Goal: Task Accomplishment & Management: Complete application form

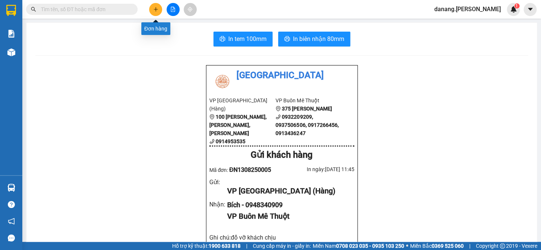
click at [154, 12] on button at bounding box center [155, 9] width 13 height 13
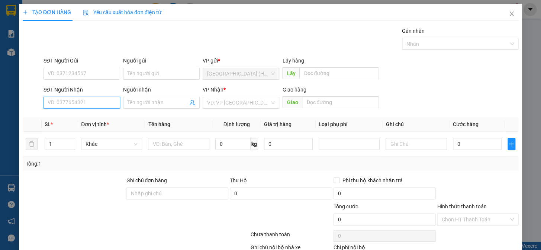
click at [85, 105] on input "SĐT Người Nhận" at bounding box center [82, 103] width 77 height 12
click at [136, 103] on input "Người nhận" at bounding box center [158, 103] width 60 height 8
type input "tuấn"
click at [87, 97] on input "SĐT Người Nhận" at bounding box center [82, 103] width 77 height 12
click at [81, 118] on div "0386375010 - Tuấn" at bounding box center [81, 118] width 67 height 8
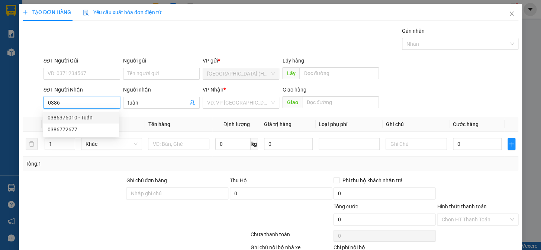
type input "0386375010"
type input "Tuấn"
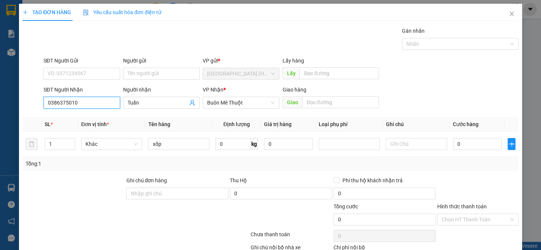
scroll to position [48, 0]
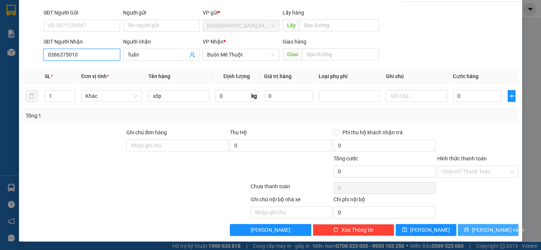
type input "0386375010"
drag, startPoint x: 476, startPoint y: 232, endPoint x: 402, endPoint y: 64, distance: 184.1
click at [476, 232] on button "[PERSON_NAME] và In" at bounding box center [488, 230] width 61 height 12
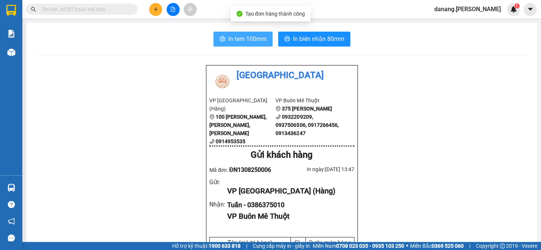
click at [231, 37] on span "In tem 100mm" at bounding box center [247, 38] width 38 height 9
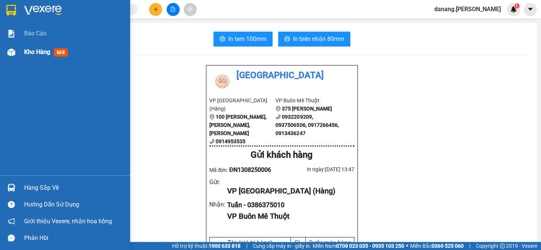
click at [32, 52] on span "Kho hàng" at bounding box center [37, 51] width 26 height 7
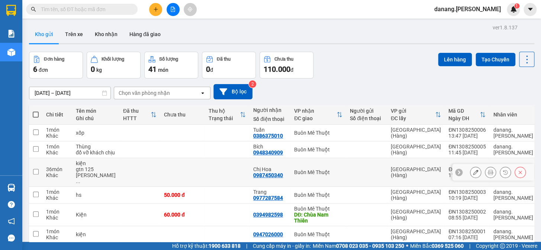
click at [488, 175] on icon at bounding box center [490, 172] width 5 height 5
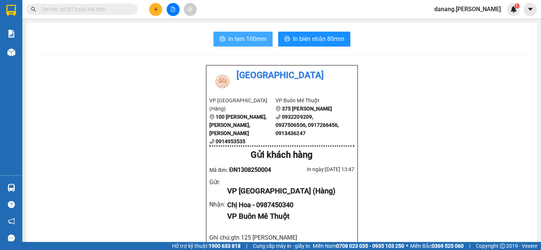
click at [230, 46] on button "In tem 100mm" at bounding box center [243, 39] width 59 height 15
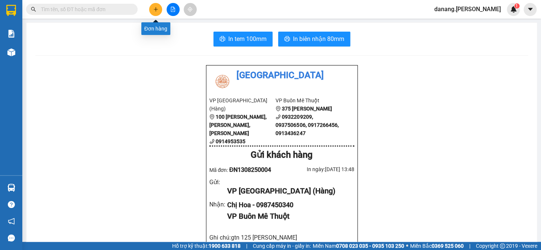
click at [155, 8] on icon "plus" at bounding box center [155, 9] width 5 height 5
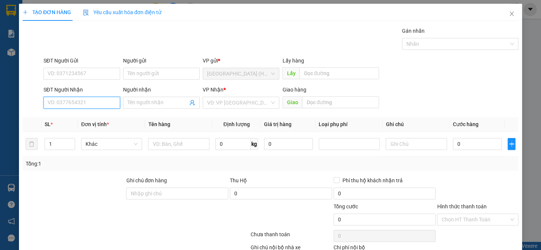
click at [80, 97] on input "SĐT Người Nhận" at bounding box center [82, 103] width 77 height 12
click at [89, 118] on div "0947209292 - [GEOGRAPHIC_DATA]" at bounding box center [90, 118] width 84 height 8
type input "0947209292"
type input "[PERSON_NAME]"
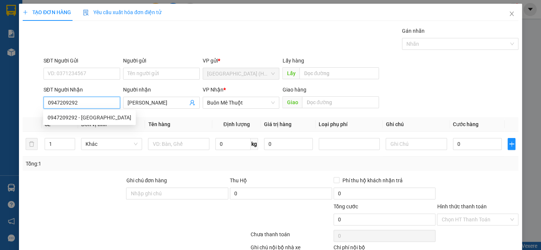
type input "300.000"
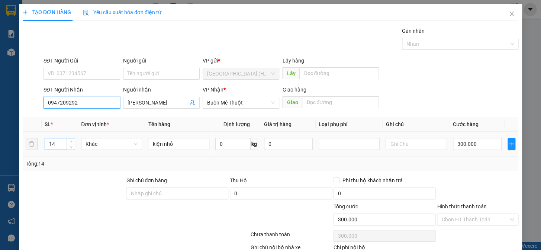
type input "0947209292"
click at [56, 146] on input "14" at bounding box center [60, 143] width 30 height 11
type input "1"
type input "35"
click at [489, 148] on input "300.000" at bounding box center [477, 144] width 49 height 12
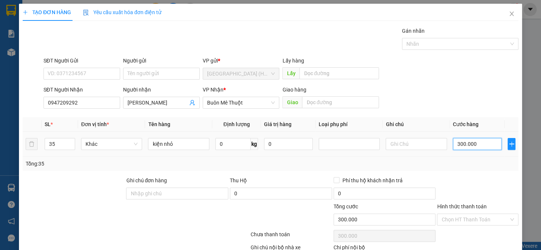
type input "0"
click at [455, 140] on input "0" at bounding box center [477, 144] width 49 height 12
type input "8"
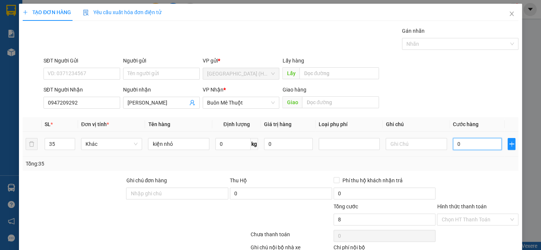
type input "8"
type input "08"
type input "87"
type input "087"
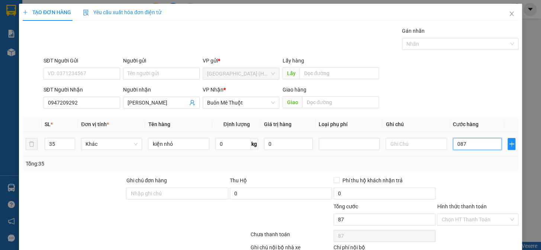
type input "870"
type input "0.870"
type input "8.700"
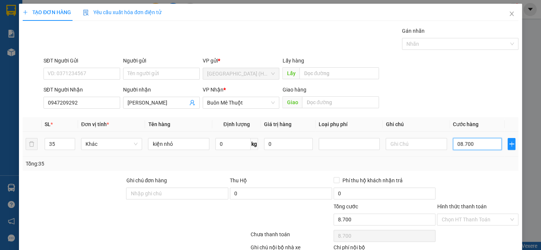
click at [455, 145] on input "08.700" at bounding box center [477, 144] width 49 height 12
type input "8.700"
click at [470, 144] on input "8.700" at bounding box center [477, 144] width 49 height 12
type input "87.000"
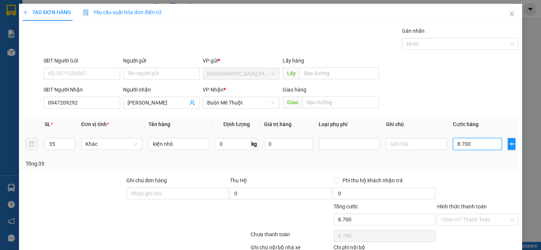
type input "87.000"
type input "870.000"
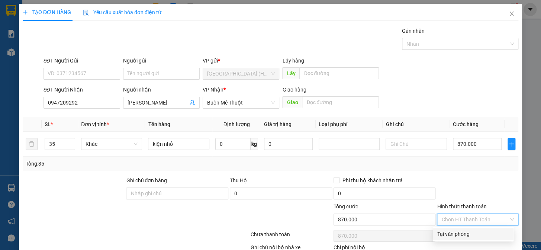
click at [464, 218] on input "Hình thức thanh toán" at bounding box center [475, 219] width 67 height 11
click at [464, 231] on div "Tại văn phòng" at bounding box center [474, 234] width 72 height 8
drag, startPoint x: 479, startPoint y: 230, endPoint x: 474, endPoint y: 220, distance: 11.0
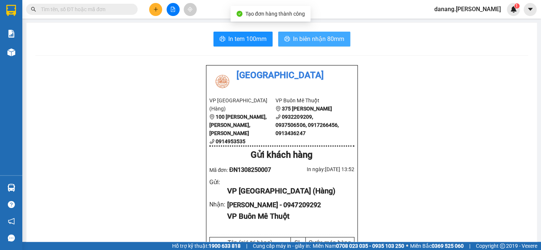
click at [311, 38] on span "In biên nhận 80mm" at bounding box center [318, 38] width 51 height 9
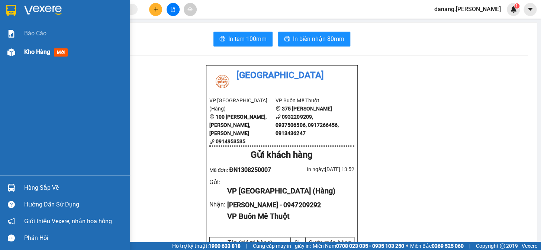
click at [38, 51] on span "Kho hàng" at bounding box center [37, 51] width 26 height 7
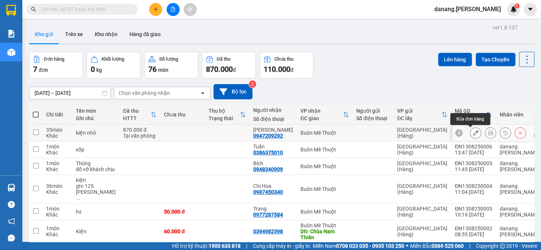
click at [473, 134] on icon at bounding box center [475, 132] width 5 height 5
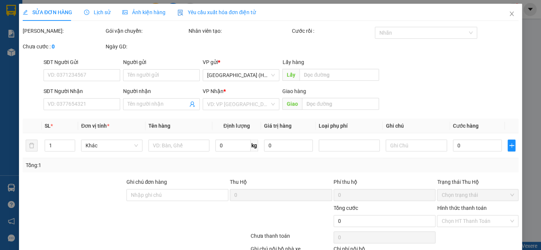
type input "0947209292"
type input "[PERSON_NAME]"
type input "870.000"
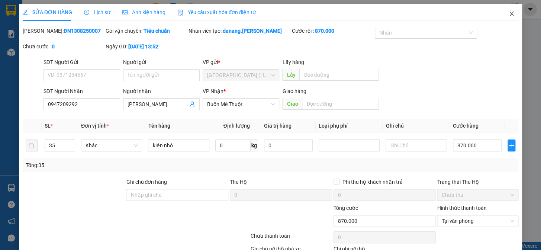
click at [509, 11] on icon "close" at bounding box center [512, 14] width 6 height 6
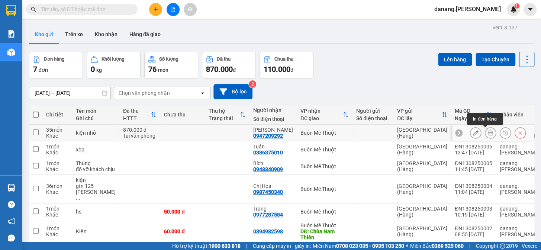
click at [488, 132] on icon at bounding box center [490, 132] width 5 height 5
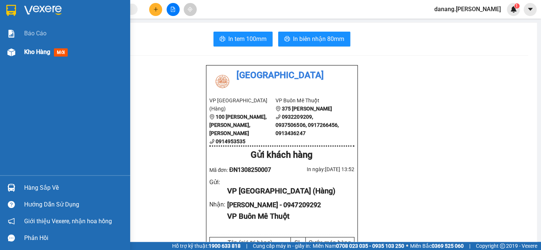
click at [13, 51] on img at bounding box center [11, 52] width 8 height 8
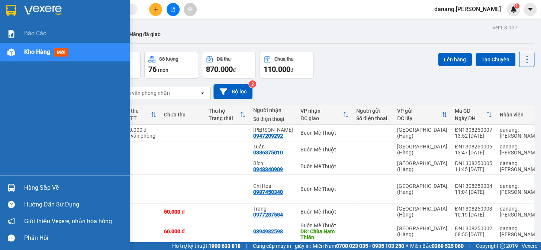
click at [27, 50] on span "Kho hàng" at bounding box center [37, 51] width 26 height 7
click at [29, 52] on span "Kho hàng" at bounding box center [37, 51] width 26 height 7
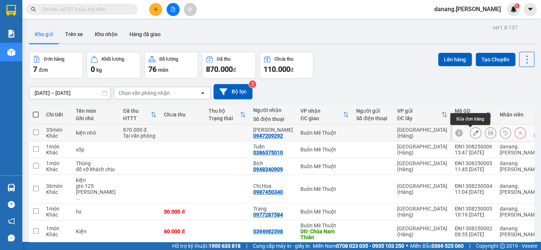
click at [473, 133] on icon at bounding box center [475, 132] width 5 height 5
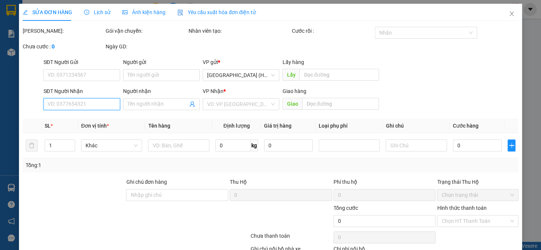
click at [103, 105] on input "SĐT Người Nhận" at bounding box center [82, 104] width 77 height 12
type input "0947209292"
type input "[PERSON_NAME]"
type input "870.000"
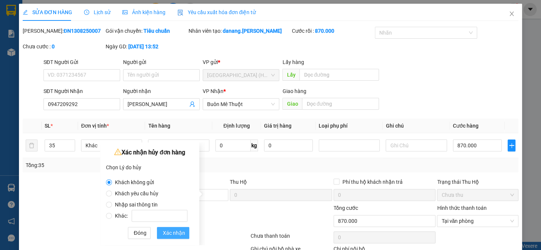
click at [177, 235] on span "Xác nhận" at bounding box center [174, 233] width 22 height 8
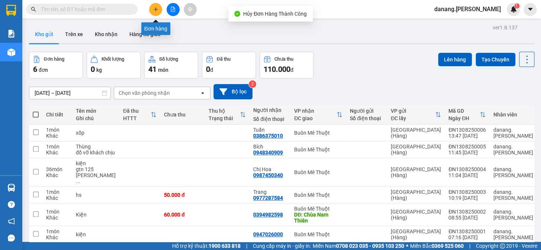
click at [156, 10] on icon "plus" at bounding box center [155, 9] width 5 height 5
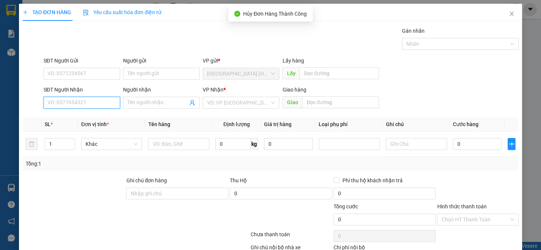
click at [70, 106] on input "SĐT Người Nhận" at bounding box center [82, 103] width 77 height 12
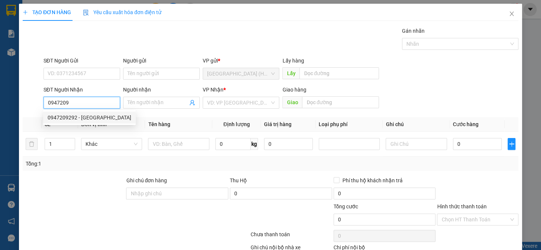
click at [71, 114] on div "0947209292 - [GEOGRAPHIC_DATA]" at bounding box center [90, 118] width 84 height 8
type input "0947209292"
type input "[PERSON_NAME]"
type input "300.000"
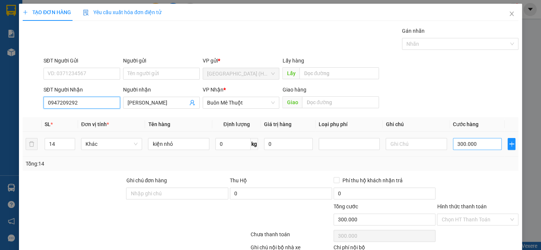
type input "0947209292"
click at [472, 145] on input "300.000" at bounding box center [477, 144] width 49 height 12
type input "0"
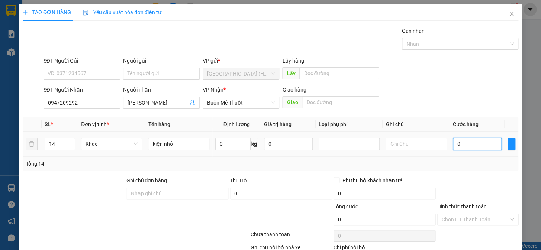
type input "0"
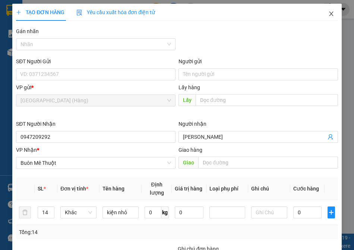
click at [328, 13] on icon "close" at bounding box center [331, 14] width 6 height 6
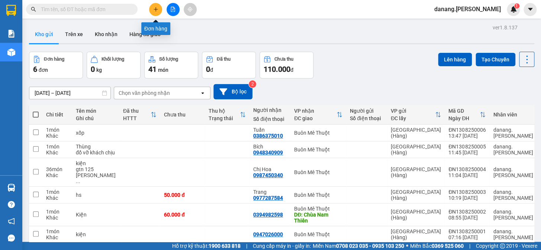
click at [157, 7] on icon "plus" at bounding box center [155, 9] width 5 height 5
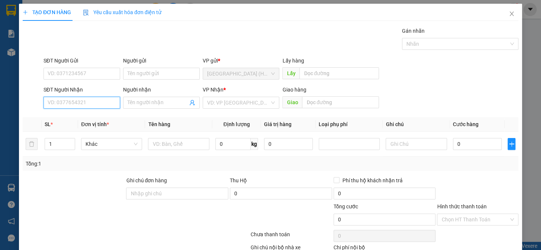
click at [87, 103] on input "SĐT Người Nhận" at bounding box center [82, 103] width 77 height 12
click at [82, 117] on div "0947209292 - [GEOGRAPHIC_DATA]" at bounding box center [90, 118] width 84 height 8
type input "0947209292"
type input "[PERSON_NAME]"
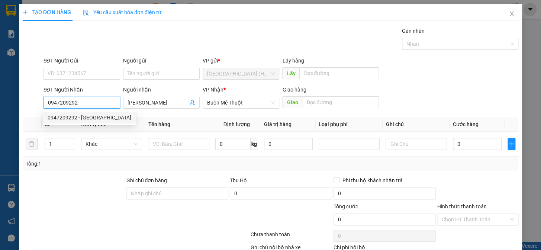
type input "300.000"
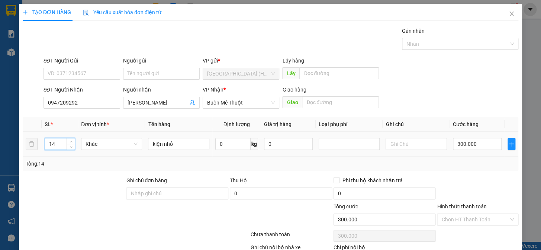
click at [54, 146] on input "14" at bounding box center [60, 143] width 30 height 11
type input "1"
type input "35"
click at [465, 140] on input "300.000" at bounding box center [477, 144] width 49 height 12
type input "0"
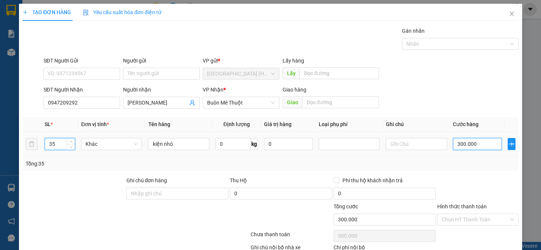
type input "0"
type input "7"
type input "07"
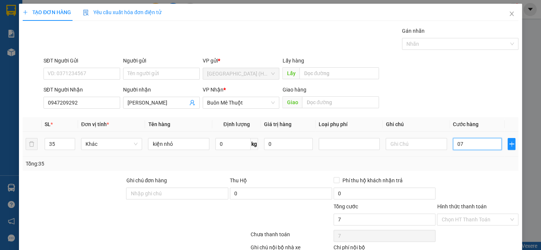
type input "74"
type input "074"
type input "740"
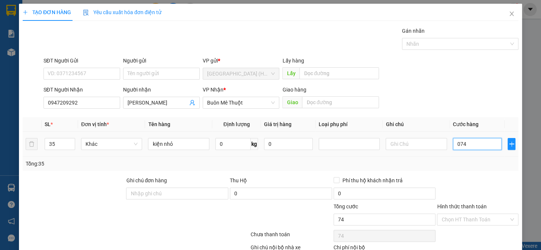
type input "0.740"
type input "7.400"
type input "07.400"
type input "740"
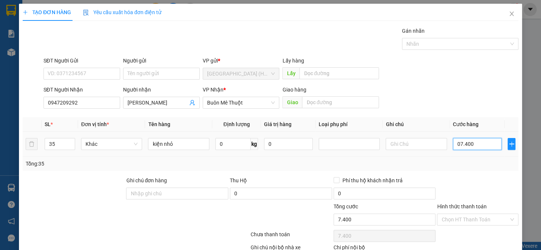
type input "740"
type input "0.740"
type input "74"
type input "074"
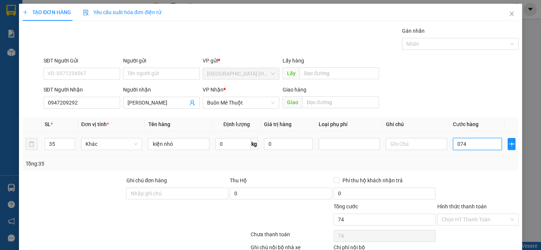
type input "7"
type input "07"
type input "0"
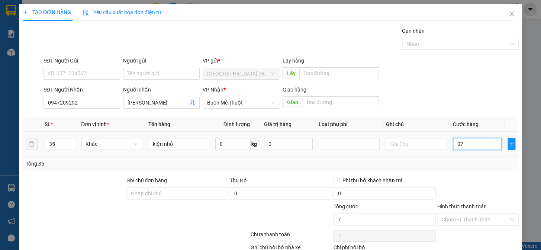
type input "0"
click at [453, 144] on input "0" at bounding box center [477, 144] width 49 height 12
type input "70"
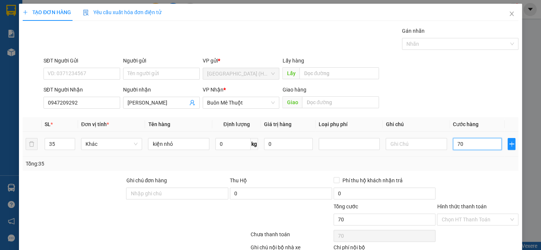
type input "740"
type input "7.400"
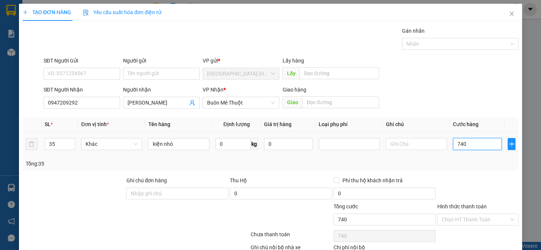
type input "7.400"
type input "74.000"
type input "740.000"
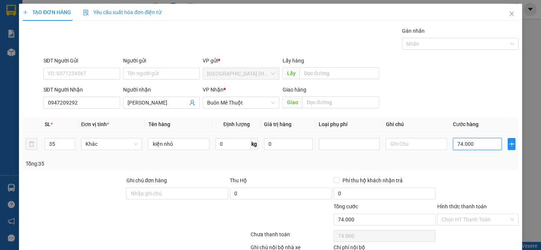
type input "740.000"
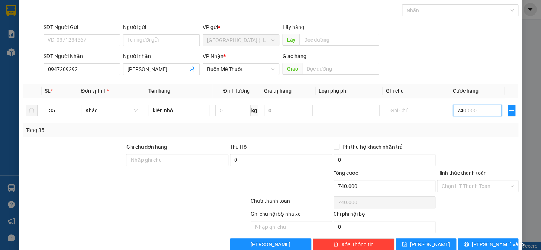
scroll to position [48, 0]
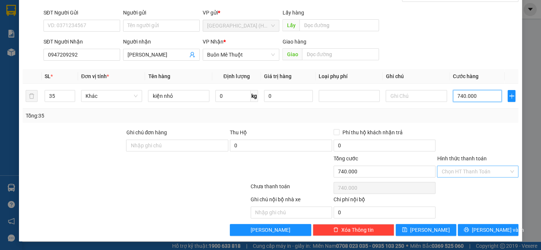
type input "740.000"
click at [474, 174] on input "Hình thức thanh toán" at bounding box center [475, 171] width 67 height 11
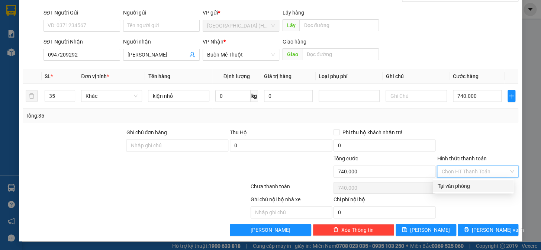
drag, startPoint x: 469, startPoint y: 187, endPoint x: 472, endPoint y: 192, distance: 6.2
click at [469, 188] on div "Tại văn phòng" at bounding box center [474, 186] width 72 height 8
type input "0"
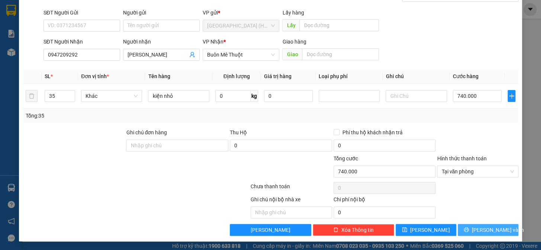
click at [495, 226] on span "[PERSON_NAME] và In" at bounding box center [498, 230] width 52 height 8
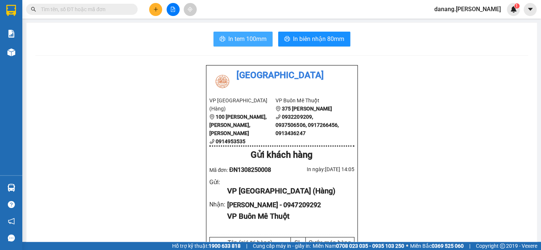
click at [249, 38] on span "In tem 100mm" at bounding box center [247, 38] width 38 height 9
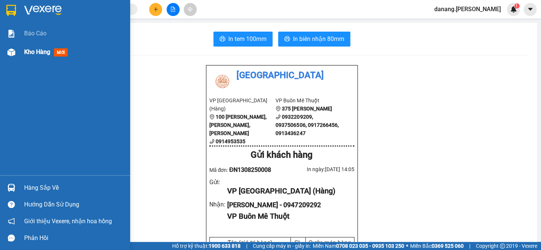
click at [23, 53] on div "Kho hàng mới" at bounding box center [65, 52] width 130 height 19
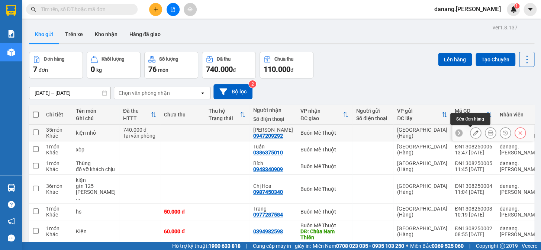
click at [473, 133] on icon at bounding box center [475, 132] width 5 height 5
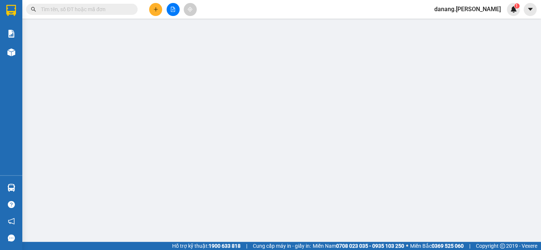
type input "0947209292"
type input "[PERSON_NAME]"
type input "740.000"
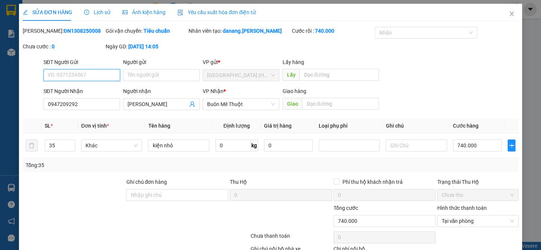
scroll to position [49, 0]
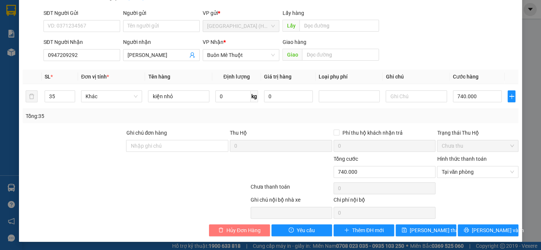
click at [239, 231] on span "Hủy Đơn Hàng" at bounding box center [244, 230] width 34 height 8
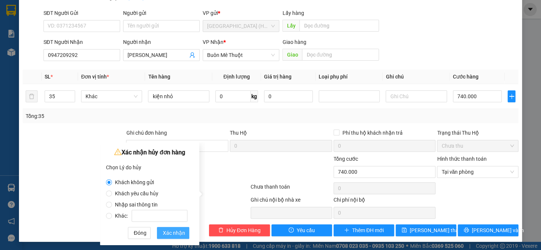
click at [172, 233] on span "Xác nhận" at bounding box center [174, 233] width 22 height 8
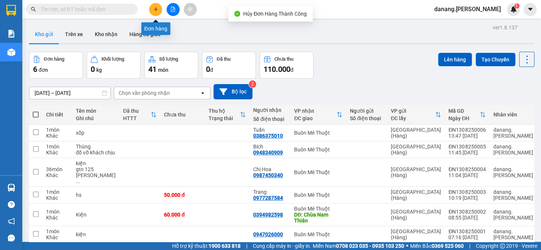
click at [153, 11] on button at bounding box center [155, 9] width 13 height 13
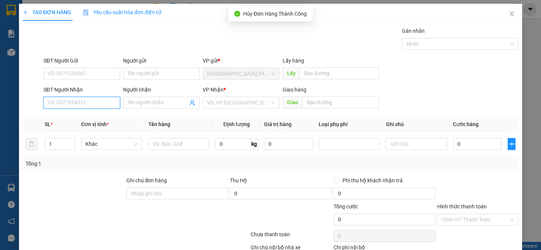
click at [83, 105] on input "SĐT Người Nhận" at bounding box center [82, 103] width 77 height 12
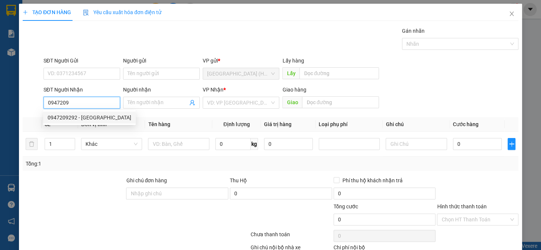
click at [86, 117] on div "0947209292 - [GEOGRAPHIC_DATA]" at bounding box center [90, 118] width 84 height 8
type input "0947209292"
type input "[PERSON_NAME]"
type input "300.000"
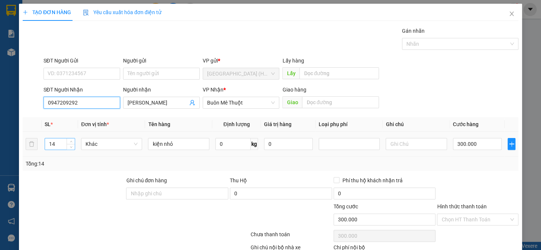
type input "0947209292"
click at [54, 147] on input "14" at bounding box center [60, 143] width 30 height 11
type input "1"
type input "35"
click at [455, 143] on input "300.000" at bounding box center [477, 144] width 49 height 12
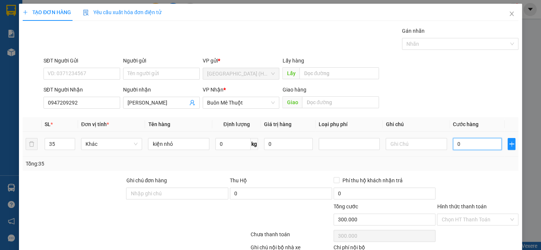
type input "0"
type input "7"
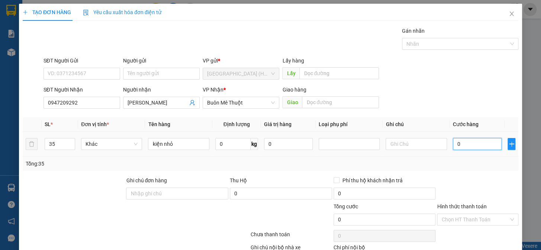
type input "07"
type input "70"
type input "070"
type input "700"
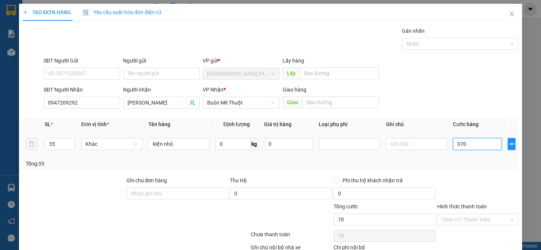
type input "700"
type input "0.700"
type input "7.000"
type input "07.000"
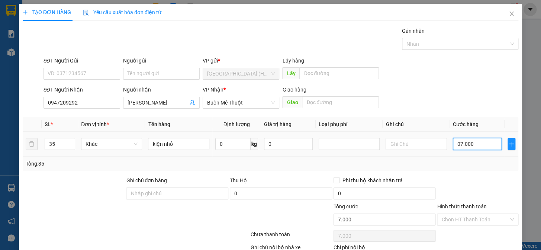
type input "700"
type input "0.700"
type input "70"
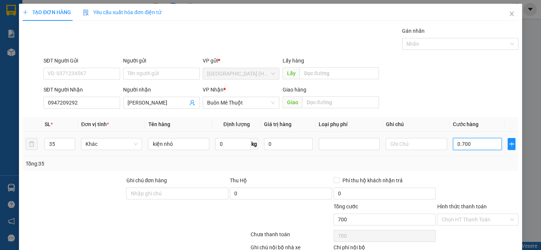
type input "070"
type input "7"
type input "07"
type input "0"
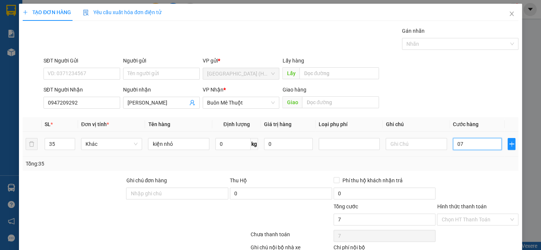
type input "0"
click at [450, 144] on td "0" at bounding box center [477, 144] width 55 height 25
click at [453, 144] on input "0" at bounding box center [477, 144] width 49 height 12
type input "7"
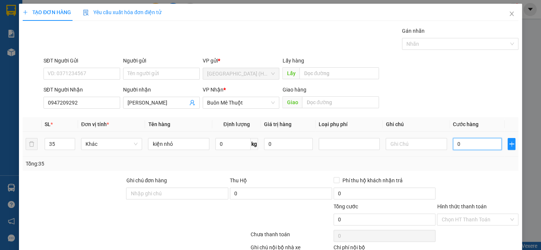
type input "7"
type input "70"
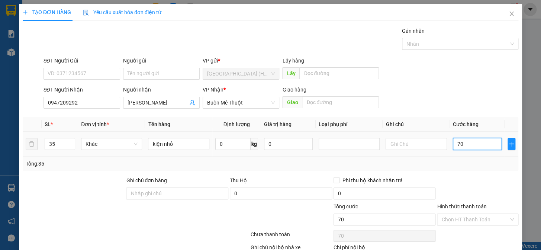
type input "700"
type input "7.000"
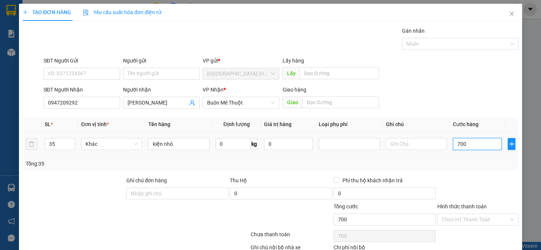
type input "7.000"
type input "70.000"
type input "700.000"
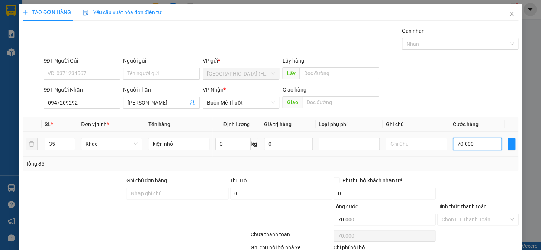
type input "700.000"
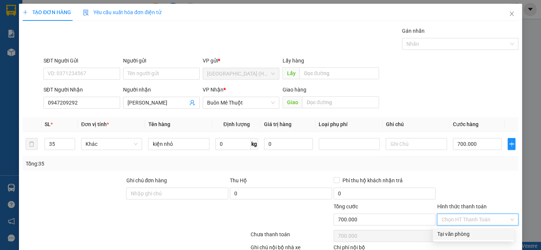
click at [464, 220] on input "Hình thức thanh toán" at bounding box center [475, 219] width 67 height 11
click at [467, 235] on div "Tại văn phòng" at bounding box center [474, 234] width 72 height 8
type input "0"
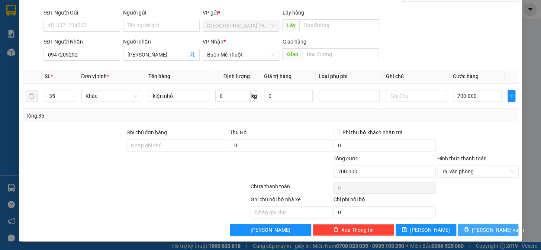
click at [480, 233] on span "[PERSON_NAME] và In" at bounding box center [498, 230] width 52 height 8
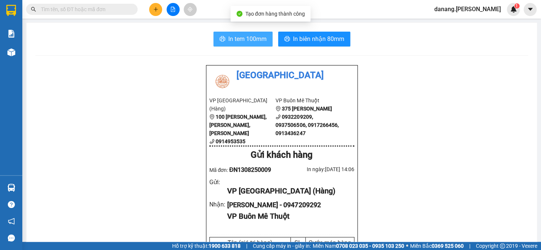
click at [242, 37] on span "In tem 100mm" at bounding box center [247, 38] width 38 height 9
click at [239, 38] on span "In tem 100mm" at bounding box center [247, 38] width 38 height 9
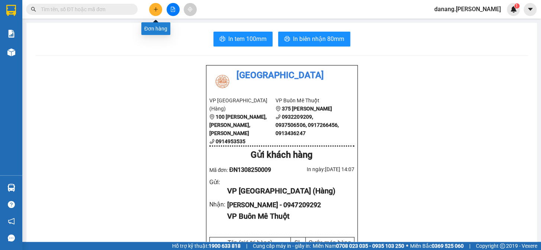
click at [155, 10] on icon "plus" at bounding box center [155, 9] width 5 height 5
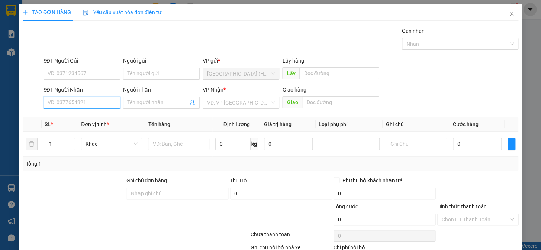
click at [91, 103] on input "SĐT Người Nhận" at bounding box center [82, 103] width 77 height 12
drag, startPoint x: 84, startPoint y: 106, endPoint x: 89, endPoint y: 170, distance: 64.2
click at [89, 170] on div "Tổng: 1" at bounding box center [271, 164] width 496 height 14
click at [55, 103] on input "0" at bounding box center [82, 103] width 77 height 12
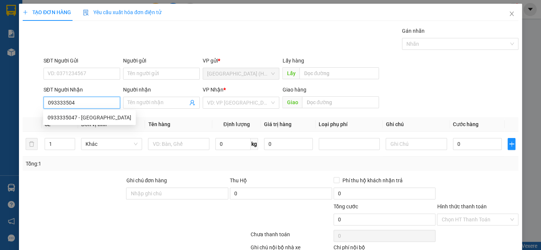
type input "0933335047"
click at [71, 118] on div "0933335047 - [GEOGRAPHIC_DATA]" at bounding box center [90, 118] width 84 height 8
type input "[PERSON_NAME]"
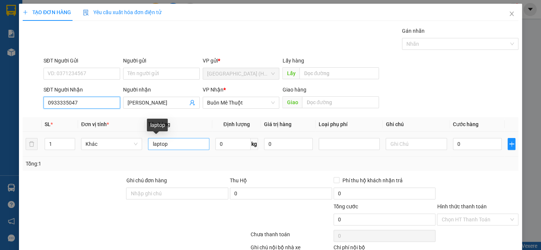
type input "0933335047"
click at [172, 146] on input "laptop" at bounding box center [178, 144] width 61 height 12
click at [153, 143] on input "lkiện" at bounding box center [178, 144] width 61 height 12
click at [190, 143] on input "( máy tính)kiện" at bounding box center [178, 144] width 61 height 12
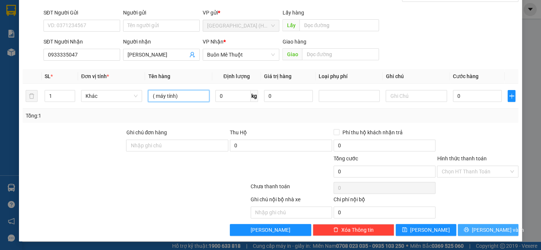
type input "( máy tính)"
click at [491, 231] on span "[PERSON_NAME] và In" at bounding box center [498, 230] width 52 height 8
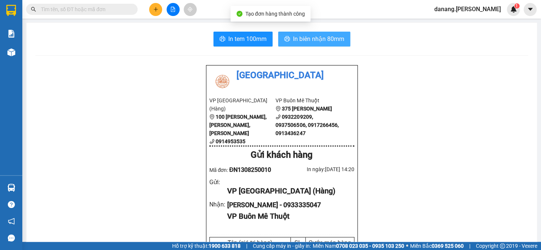
click at [304, 44] on button "In biên nhận 80mm" at bounding box center [314, 39] width 72 height 15
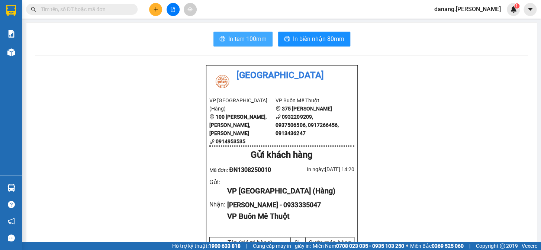
drag, startPoint x: 236, startPoint y: 37, endPoint x: 231, endPoint y: 41, distance: 6.4
click at [236, 37] on span "In tem 100mm" at bounding box center [247, 38] width 38 height 9
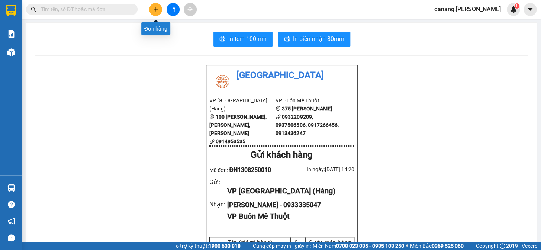
click at [156, 4] on button at bounding box center [155, 9] width 13 height 13
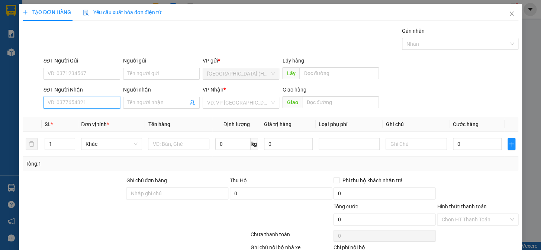
click at [98, 103] on input "SĐT Người Nhận" at bounding box center [82, 103] width 77 height 12
click at [95, 101] on input "SĐT Người Nhận" at bounding box center [82, 103] width 77 height 12
click at [55, 102] on input "0903559517" at bounding box center [82, 103] width 77 height 12
click at [64, 102] on input "093559517" at bounding box center [82, 103] width 77 height 12
click at [59, 103] on input "093517" at bounding box center [82, 103] width 77 height 12
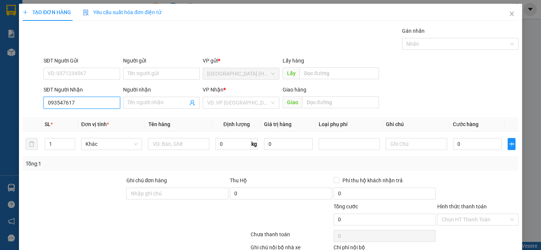
type input "0935476517"
click at [67, 119] on div "0935476517 - Việt" at bounding box center [81, 118] width 67 height 8
type input "Việt"
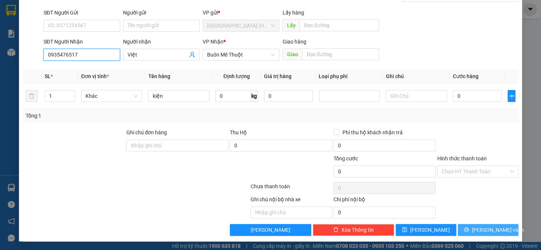
type input "0935476517"
drag, startPoint x: 479, startPoint y: 229, endPoint x: 475, endPoint y: 213, distance: 16.1
click at [479, 229] on span "[PERSON_NAME] và In" at bounding box center [498, 230] width 52 height 8
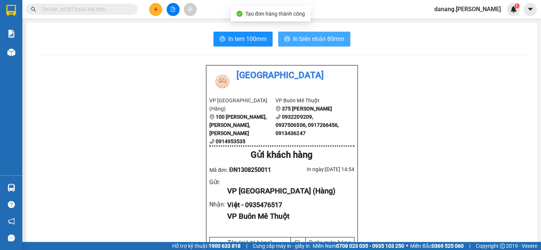
click at [293, 42] on span "In biên nhận 80mm" at bounding box center [318, 38] width 51 height 9
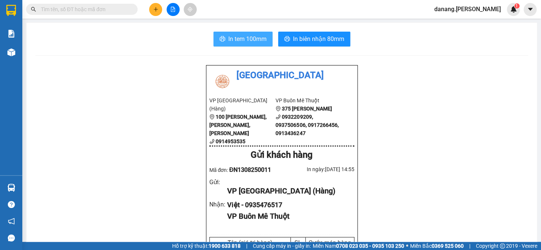
click at [228, 37] on span "In tem 100mm" at bounding box center [247, 38] width 38 height 9
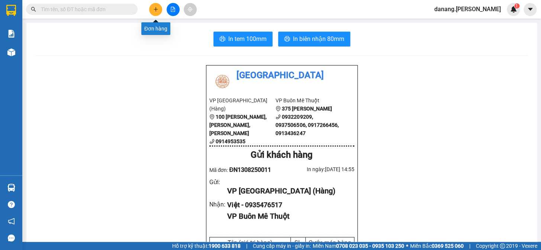
click at [155, 11] on icon "plus" at bounding box center [155, 9] width 5 height 5
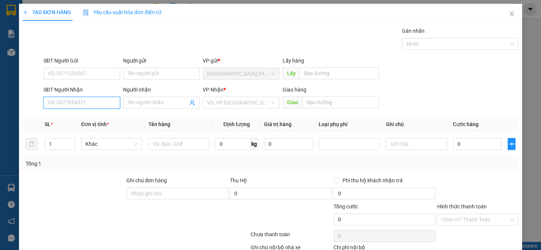
click at [61, 105] on input "SĐT Người Nhận" at bounding box center [82, 103] width 77 height 12
click at [144, 100] on input "Người nhận" at bounding box center [158, 103] width 60 height 8
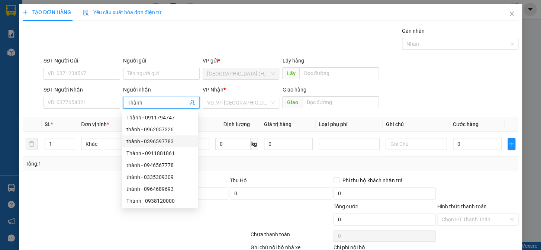
scroll to position [23, 0]
type input "Thành"
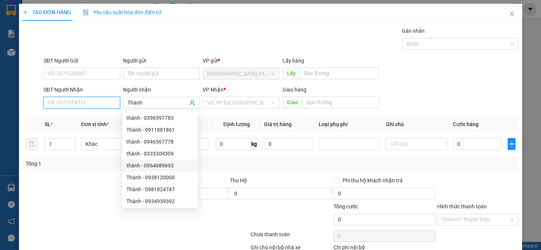
click at [74, 105] on input "SĐT Người Nhận" at bounding box center [82, 103] width 77 height 12
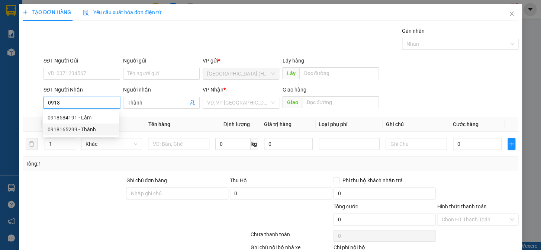
click at [73, 126] on div "0918165299 - Thành" at bounding box center [81, 129] width 67 height 8
type input "0918165299"
type input "220.000"
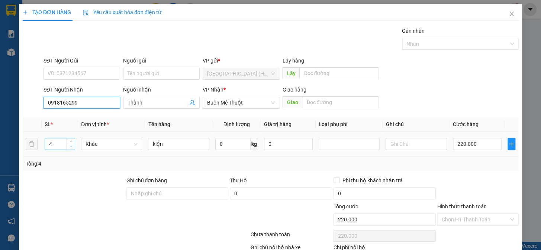
type input "0918165299"
click at [70, 148] on span "down" at bounding box center [71, 146] width 4 height 4
type input "2"
click at [70, 148] on span "down" at bounding box center [71, 146] width 4 height 4
click at [474, 146] on input "220.000" at bounding box center [477, 144] width 49 height 12
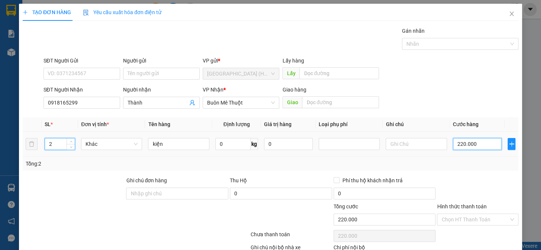
type input "0"
click at [453, 143] on input "0" at bounding box center [477, 144] width 49 height 12
type input "10"
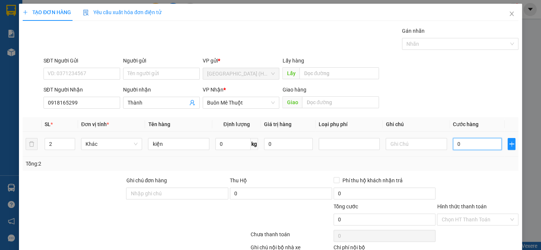
type input "10"
type input "120"
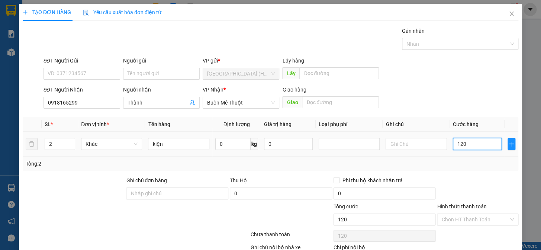
type input "1.200"
type input "12.000"
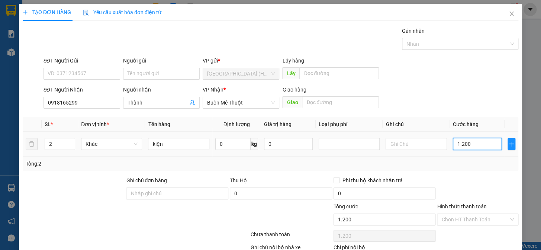
type input "12.000"
type input "120.000"
click at [460, 219] on input "Hình thức thanh toán" at bounding box center [475, 219] width 67 height 11
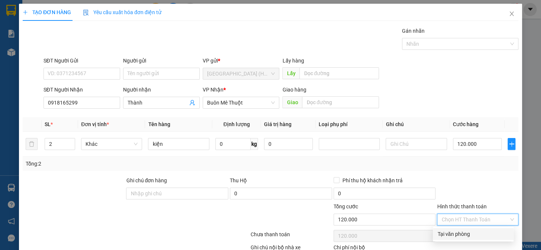
click at [461, 233] on div "Tại văn phòng" at bounding box center [474, 234] width 72 height 8
type input "0"
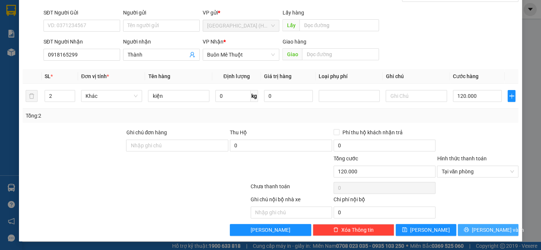
click at [477, 231] on span "[PERSON_NAME] và In" at bounding box center [498, 230] width 52 height 8
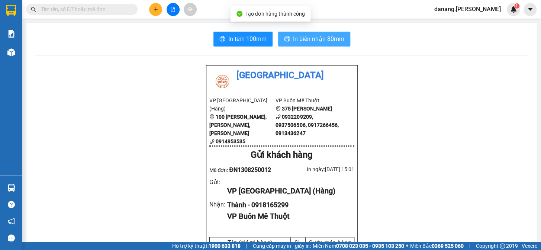
click at [307, 39] on span "In biên nhận 80mm" at bounding box center [318, 38] width 51 height 9
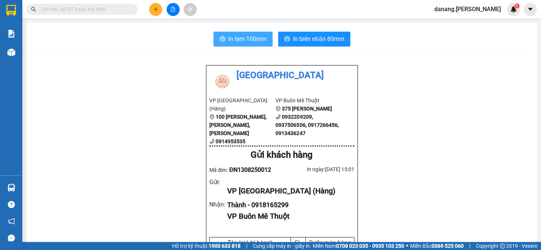
click at [245, 41] on span "In tem 100mm" at bounding box center [247, 38] width 38 height 9
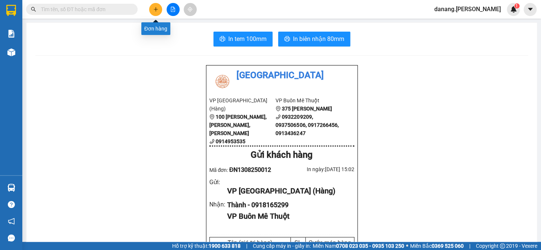
click at [156, 9] on icon "plus" at bounding box center [156, 9] width 4 height 0
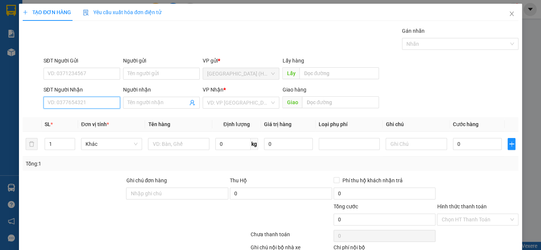
click at [83, 104] on input "SĐT Người Nhận" at bounding box center [82, 103] width 77 height 12
click at [85, 114] on div "0981372442 - T-Sport" at bounding box center [81, 118] width 67 height 8
type input "0981372442"
type input "T-Sport"
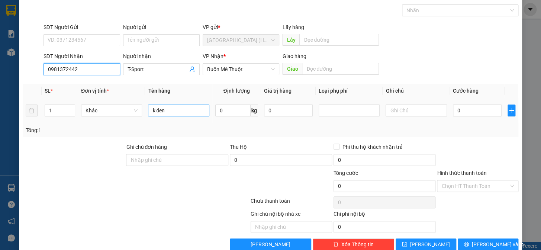
type input "0981372442"
click at [175, 114] on input "k đen" at bounding box center [178, 111] width 61 height 12
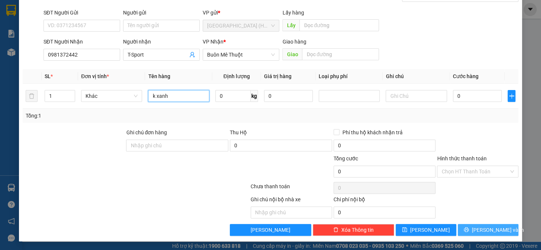
type input "k xanh"
click at [482, 227] on span "[PERSON_NAME] và In" at bounding box center [498, 230] width 52 height 8
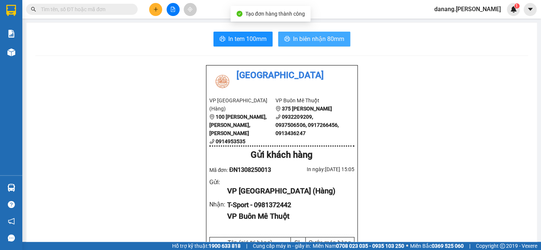
click at [307, 38] on span "In biên nhận 80mm" at bounding box center [318, 38] width 51 height 9
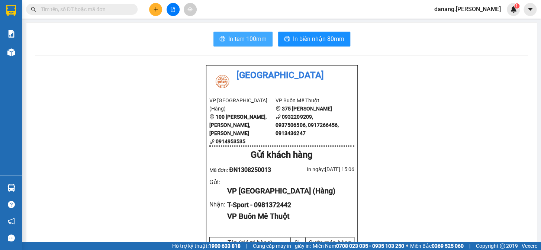
click at [237, 41] on span "In tem 100mm" at bounding box center [247, 38] width 38 height 9
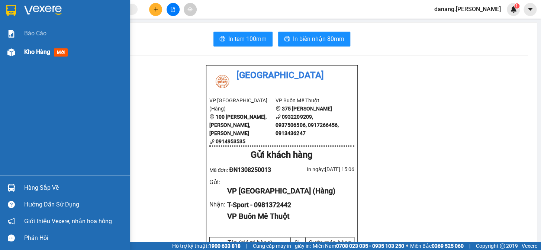
click at [39, 49] on span "Kho hàng" at bounding box center [37, 51] width 26 height 7
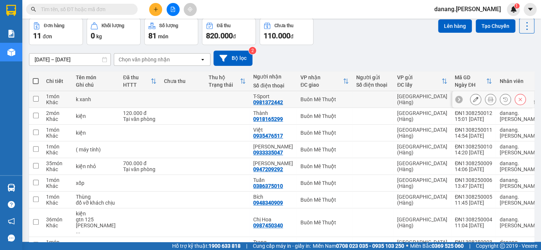
scroll to position [100, 0]
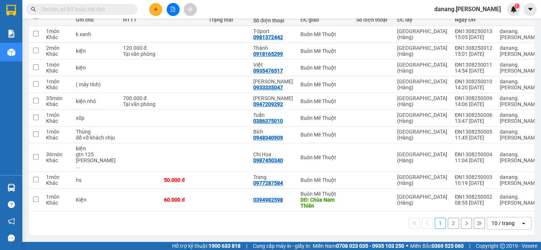
click at [505, 224] on div "10 / trang" at bounding box center [503, 223] width 23 height 7
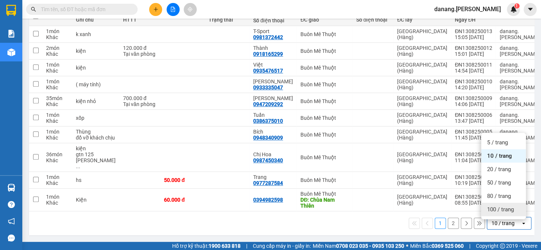
click at [505, 208] on span "100 / trang" at bounding box center [500, 209] width 27 height 7
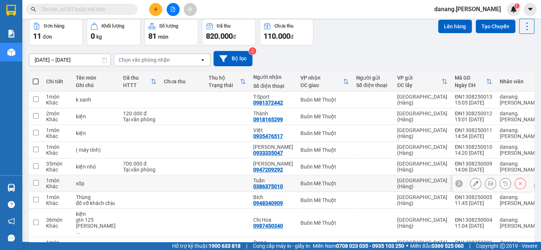
scroll to position [0, 0]
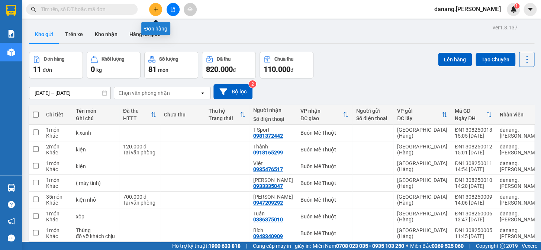
click at [153, 10] on icon "plus" at bounding box center [155, 9] width 5 height 5
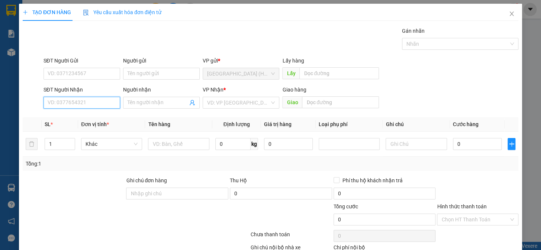
click at [86, 103] on input "SĐT Người Nhận" at bounding box center [82, 103] width 77 height 12
type input "0987980714"
click at [77, 118] on div "0987980714" at bounding box center [81, 118] width 67 height 8
type input "30.000"
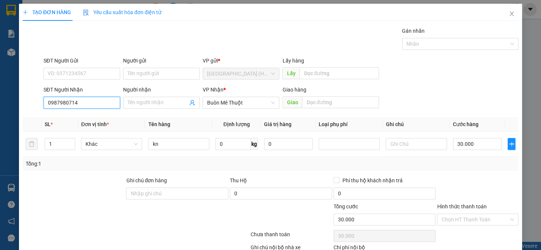
scroll to position [48, 0]
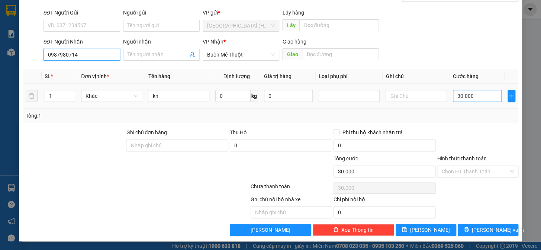
type input "0987980714"
click at [477, 91] on input "30.000" at bounding box center [477, 96] width 49 height 12
type input "0"
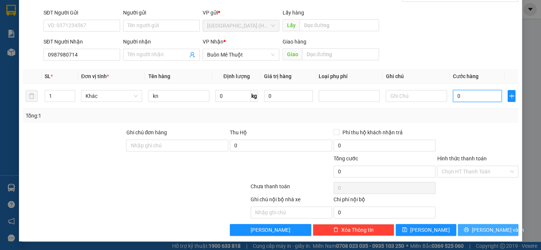
type input "0"
click at [489, 231] on span "[PERSON_NAME] và In" at bounding box center [498, 230] width 52 height 8
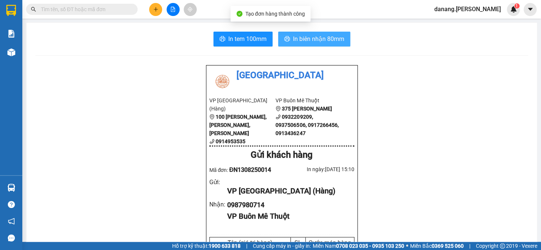
click at [305, 40] on span "In biên nhận 80mm" at bounding box center [318, 38] width 51 height 9
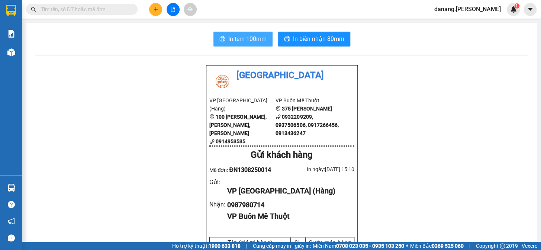
click at [257, 40] on span "In tem 100mm" at bounding box center [247, 38] width 38 height 9
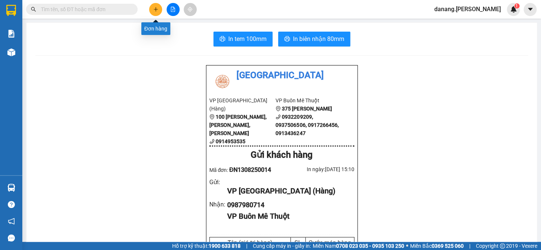
click at [157, 11] on icon "plus" at bounding box center [155, 9] width 5 height 5
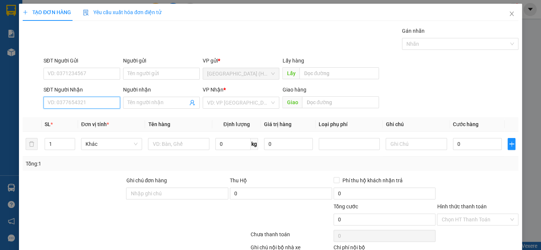
click at [65, 105] on input "SĐT Người Nhận" at bounding box center [82, 103] width 77 height 12
click at [74, 117] on div "0986106671 - Kiếm" at bounding box center [81, 118] width 67 height 8
type input "0986106671"
type input "Kiếm"
type input "60.000"
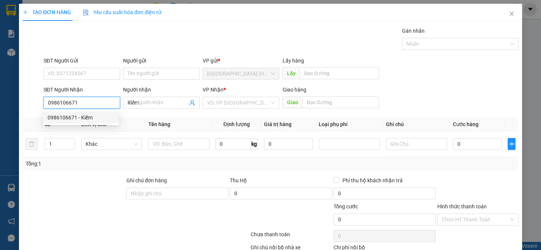
type input "60.000"
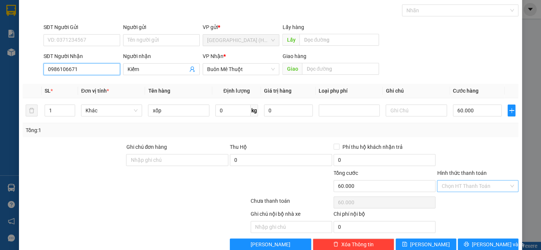
type input "0986106671"
click at [466, 186] on input "Hình thức thanh toán" at bounding box center [475, 185] width 67 height 11
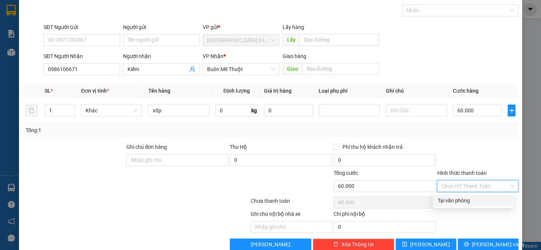
click at [463, 202] on div "Tại văn phòng" at bounding box center [474, 200] width 72 height 8
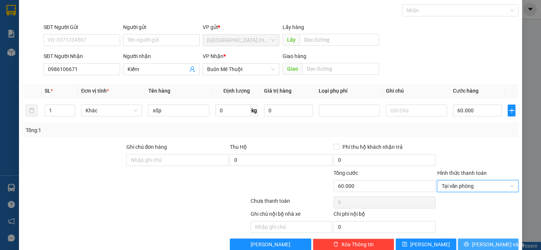
click at [484, 248] on button "[PERSON_NAME] và In" at bounding box center [488, 245] width 61 height 12
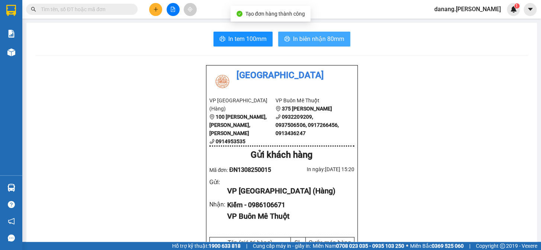
click at [325, 34] on span "In biên nhận 80mm" at bounding box center [318, 38] width 51 height 9
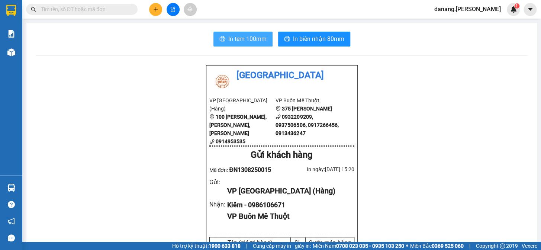
click at [255, 40] on span "In tem 100mm" at bounding box center [247, 38] width 38 height 9
click at [157, 10] on icon "plus" at bounding box center [155, 9] width 5 height 5
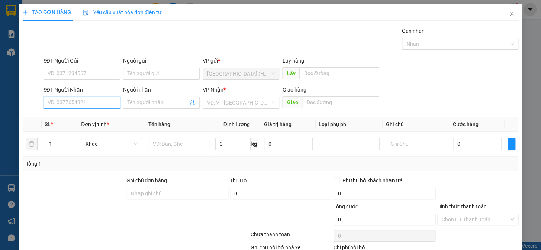
click at [75, 105] on input "SĐT Người Nhận" at bounding box center [82, 103] width 77 height 12
click at [85, 129] on div "0905266327 - Thọ" at bounding box center [81, 129] width 67 height 8
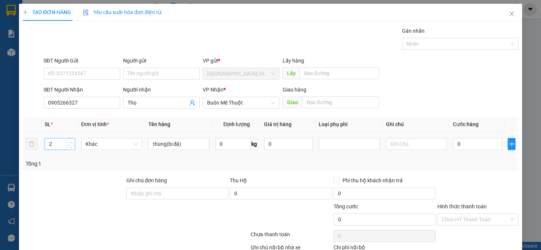
click at [70, 139] on span "Increase Value" at bounding box center [71, 141] width 8 height 7
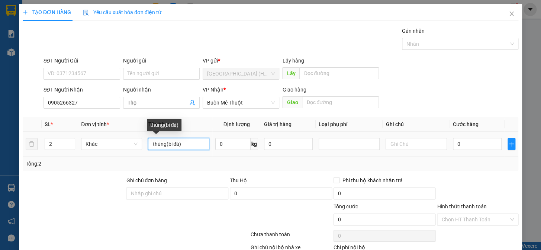
click at [165, 145] on input "thùng(bi đá)" at bounding box center [178, 144] width 61 height 12
click at [170, 146] on input "(bi đá)" at bounding box center [178, 144] width 61 height 12
click at [170, 146] on input "text" at bounding box center [178, 144] width 61 height 12
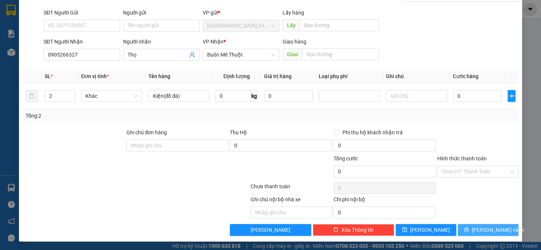
click at [469, 229] on icon "printer" at bounding box center [466, 229] width 5 height 5
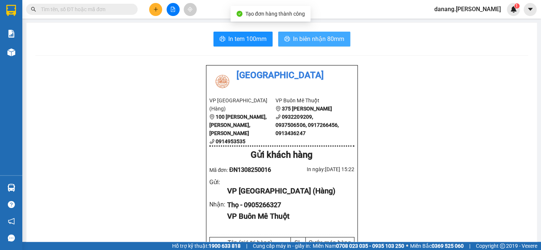
click at [308, 42] on span "In biên nhận 80mm" at bounding box center [318, 38] width 51 height 9
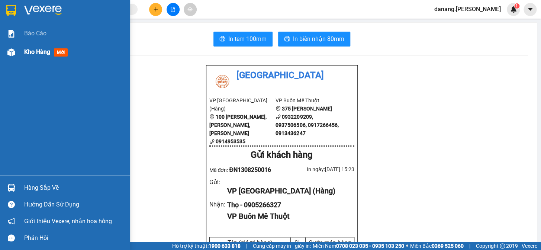
click at [28, 55] on span "Kho hàng" at bounding box center [37, 51] width 26 height 7
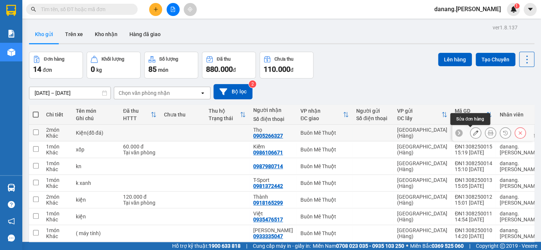
click at [473, 133] on icon at bounding box center [475, 132] width 5 height 5
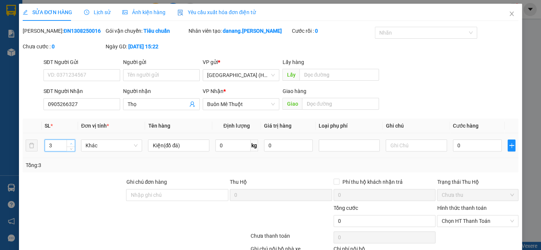
click at [71, 140] on span "Increase Value" at bounding box center [71, 143] width 8 height 7
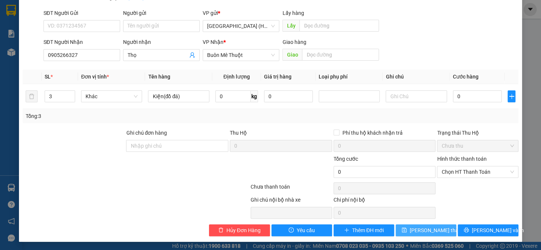
click at [425, 231] on span "[PERSON_NAME] thay đổi" at bounding box center [440, 230] width 60 height 8
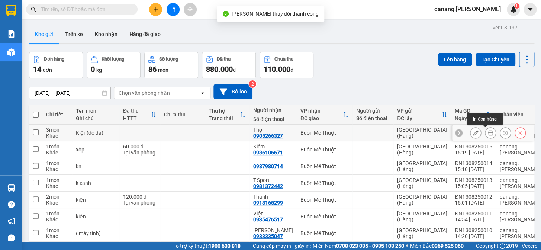
click at [488, 132] on icon at bounding box center [490, 132] width 5 height 5
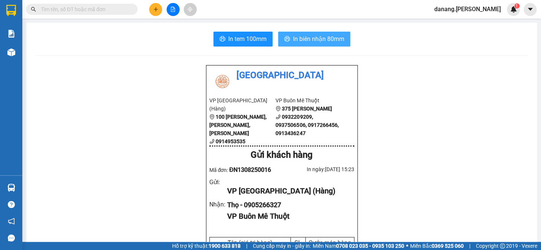
click at [301, 40] on span "In biên nhận 80mm" at bounding box center [318, 38] width 51 height 9
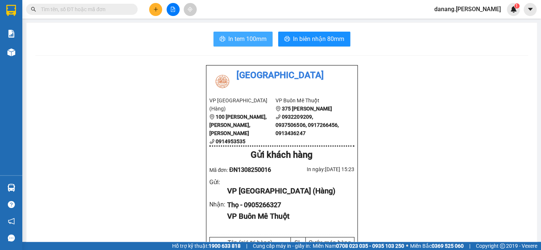
click at [234, 38] on span "In tem 100mm" at bounding box center [247, 38] width 38 height 9
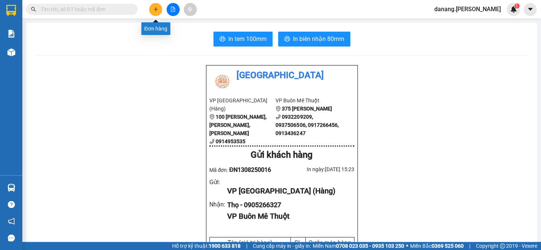
click at [160, 10] on button at bounding box center [155, 9] width 13 height 13
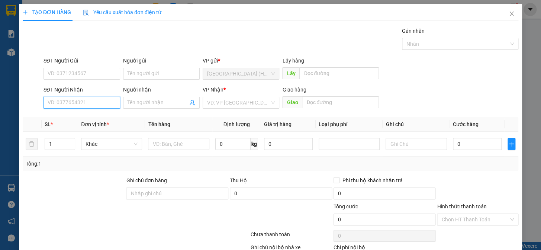
click at [76, 104] on input "SĐT Người Nhận" at bounding box center [82, 103] width 77 height 12
click at [78, 118] on div "0823047047 - Toàn" at bounding box center [81, 118] width 67 height 8
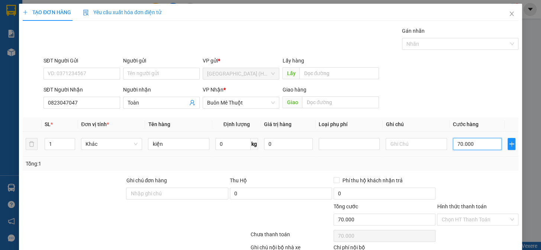
click at [474, 143] on input "70.000" at bounding box center [477, 144] width 49 height 12
click at [453, 144] on input "0" at bounding box center [477, 144] width 49 height 12
click at [469, 223] on input "Hình thức thanh toán" at bounding box center [475, 219] width 67 height 11
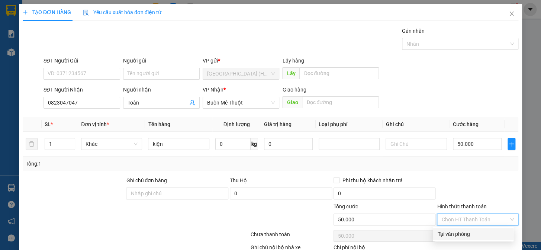
click at [472, 233] on div "Tại văn phòng" at bounding box center [474, 234] width 72 height 8
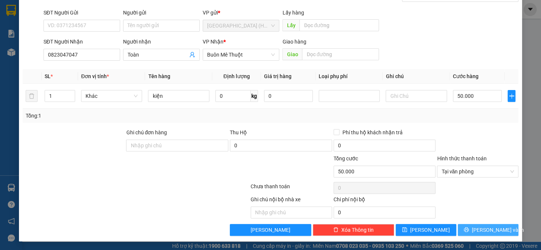
click at [479, 231] on span "[PERSON_NAME] và In" at bounding box center [498, 230] width 52 height 8
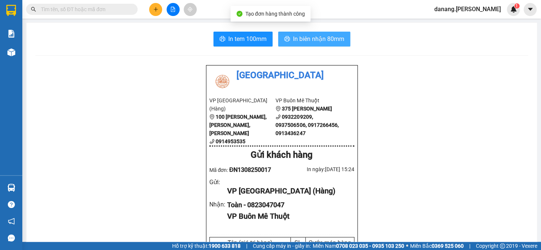
click at [318, 35] on span "In biên nhận 80mm" at bounding box center [318, 38] width 51 height 9
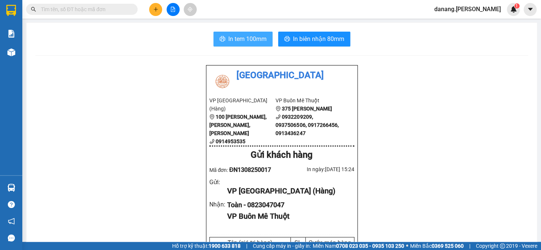
click at [247, 40] on span "In tem 100mm" at bounding box center [247, 38] width 38 height 9
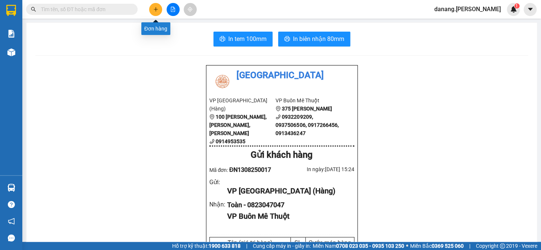
click at [158, 7] on icon "plus" at bounding box center [155, 9] width 5 height 5
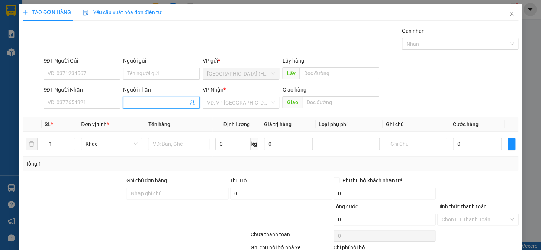
click at [130, 104] on input "Người nhận" at bounding box center [158, 103] width 60 height 8
click at [142, 116] on div "Lọ Lem - 0355548997" at bounding box center [160, 118] width 67 height 8
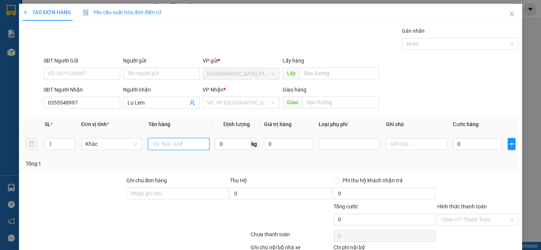
click at [162, 147] on input "text" at bounding box center [178, 144] width 61 height 12
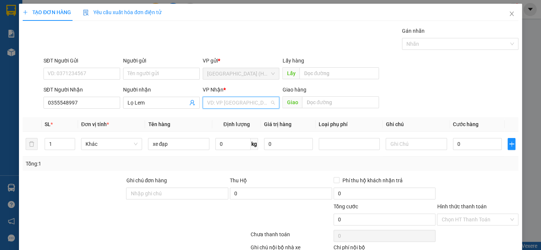
drag, startPoint x: 225, startPoint y: 105, endPoint x: 230, endPoint y: 113, distance: 10.0
click at [225, 105] on input "search" at bounding box center [238, 102] width 63 height 11
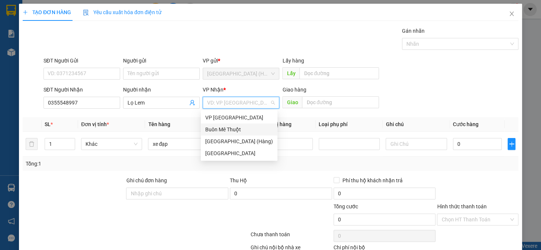
click at [236, 130] on div "Buôn Mê Thuột" at bounding box center [239, 129] width 68 height 8
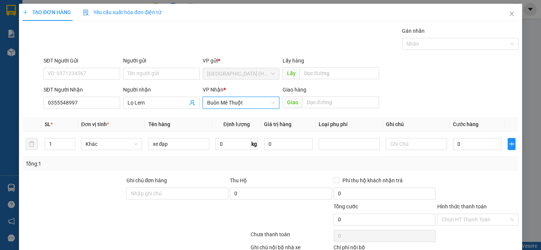
scroll to position [48, 0]
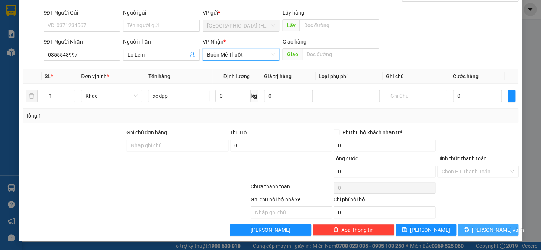
click at [495, 230] on span "[PERSON_NAME] và In" at bounding box center [498, 230] width 52 height 8
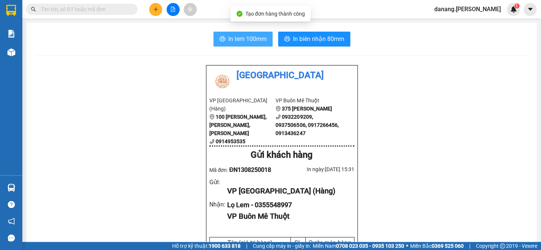
click at [252, 39] on span "In tem 100mm" at bounding box center [247, 38] width 38 height 9
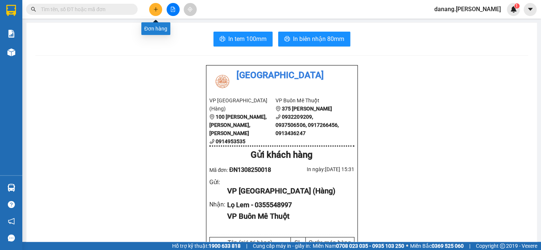
click at [153, 10] on icon "plus" at bounding box center [155, 9] width 5 height 5
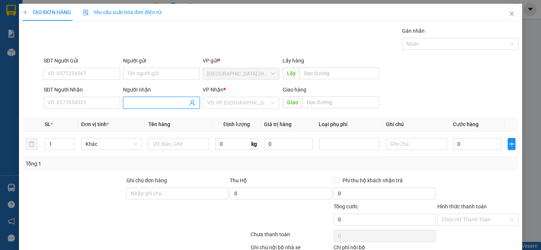
click at [131, 105] on input "Người nhận" at bounding box center [158, 103] width 60 height 8
click at [244, 106] on input "search" at bounding box center [238, 102] width 63 height 11
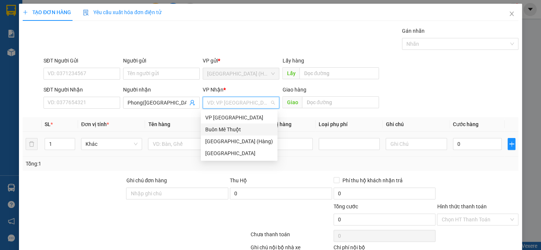
drag, startPoint x: 246, startPoint y: 129, endPoint x: 199, endPoint y: 151, distance: 52.6
click at [246, 131] on div "Buôn Mê Thuột" at bounding box center [239, 129] width 68 height 8
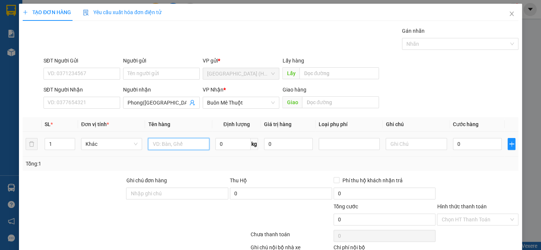
click at [172, 145] on input "text" at bounding box center [178, 144] width 61 height 12
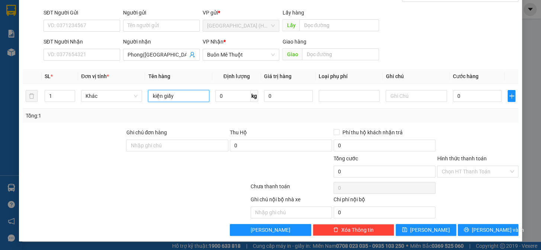
scroll to position [14, 0]
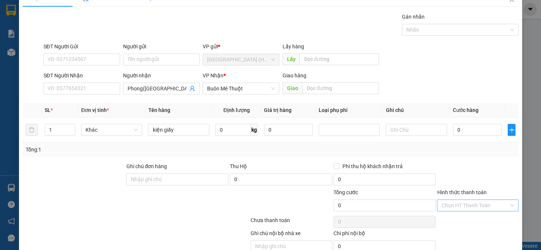
click at [460, 204] on input "Hình thức thanh toán" at bounding box center [475, 205] width 67 height 11
click at [461, 223] on div "Tại văn phòng" at bounding box center [474, 220] width 72 height 8
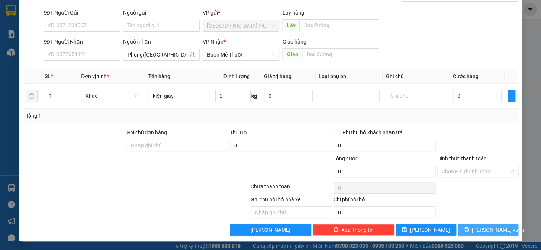
click at [469, 233] on button "[PERSON_NAME] và In" at bounding box center [488, 230] width 61 height 12
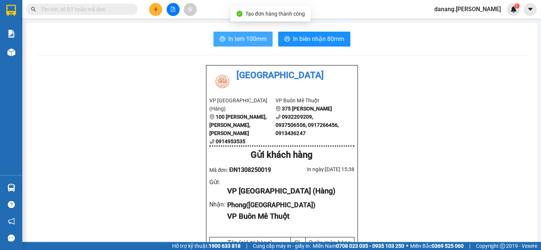
click at [240, 42] on span "In tem 100mm" at bounding box center [247, 38] width 38 height 9
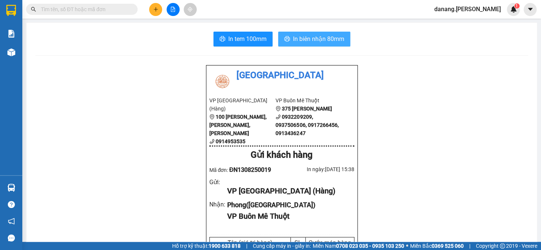
click at [319, 33] on button "In biên nhận 80mm" at bounding box center [314, 39] width 72 height 15
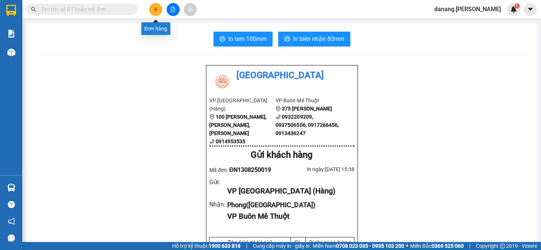
click at [154, 7] on icon "plus" at bounding box center [155, 9] width 5 height 5
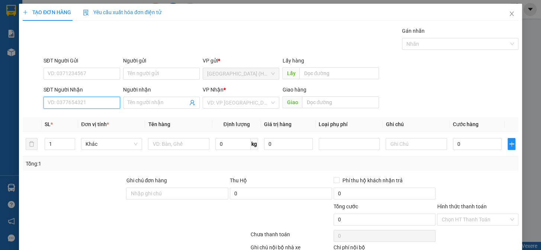
click at [61, 99] on input "SĐT Người Nhận" at bounding box center [82, 103] width 77 height 12
click at [60, 119] on div "0932616319" at bounding box center [81, 118] width 67 height 8
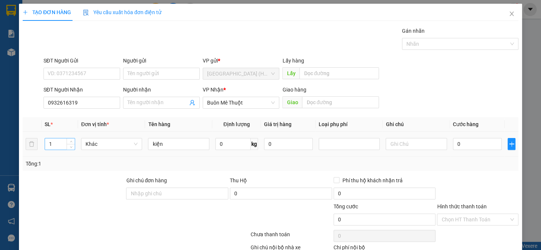
click at [52, 141] on input "1" at bounding box center [60, 143] width 30 height 11
click at [453, 143] on input "0" at bounding box center [477, 144] width 49 height 12
click at [449, 221] on input "Hình thức thanh toán" at bounding box center [475, 219] width 67 height 11
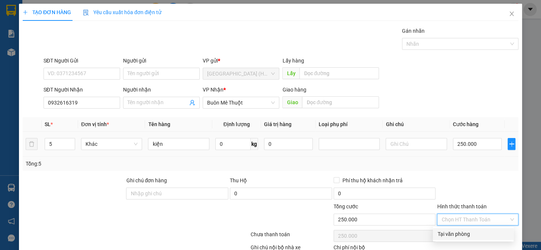
scroll to position [33, 0]
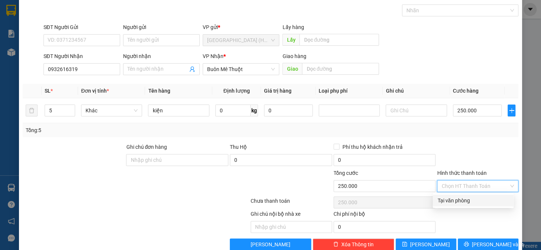
click at [456, 201] on div "Tại văn phòng" at bounding box center [474, 200] width 72 height 8
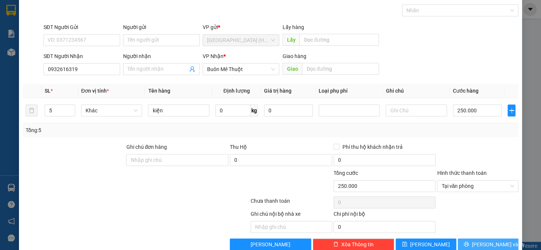
click at [479, 245] on span "[PERSON_NAME] và In" at bounding box center [498, 244] width 52 height 8
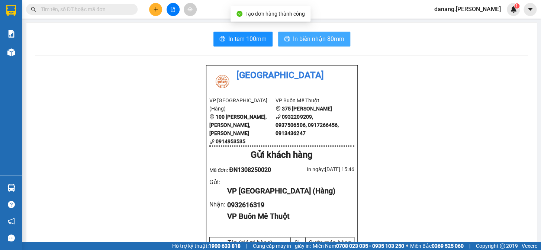
click at [327, 36] on span "In biên nhận 80mm" at bounding box center [318, 38] width 51 height 9
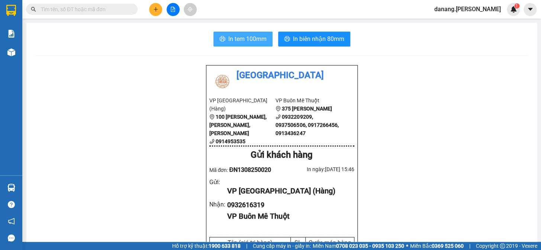
click at [240, 38] on span "In tem 100mm" at bounding box center [247, 38] width 38 height 9
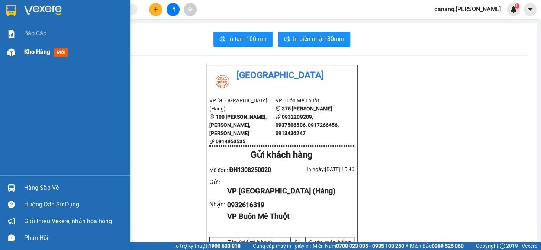
click at [29, 50] on span "Kho hàng" at bounding box center [37, 51] width 26 height 7
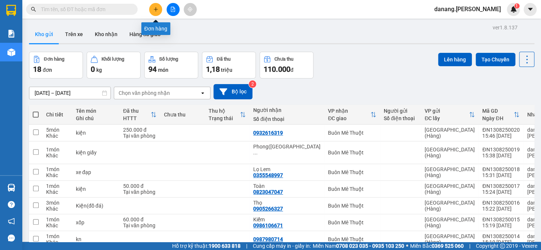
click at [156, 10] on icon "plus" at bounding box center [156, 9] width 0 height 4
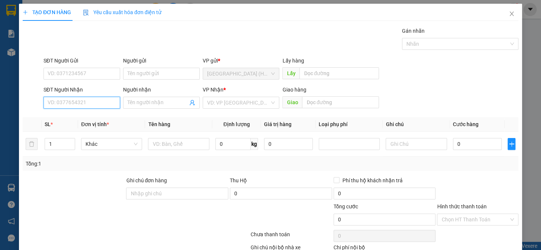
click at [92, 102] on input "SĐT Người Nhận" at bounding box center [82, 103] width 77 height 12
click at [71, 116] on div "0888233186" at bounding box center [81, 118] width 67 height 8
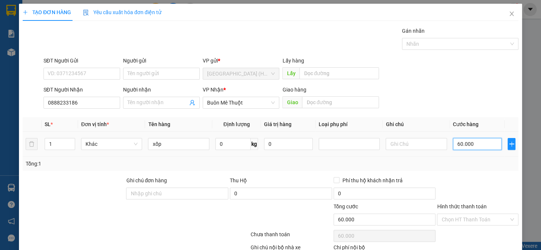
click at [469, 144] on input "60.000" at bounding box center [477, 144] width 49 height 12
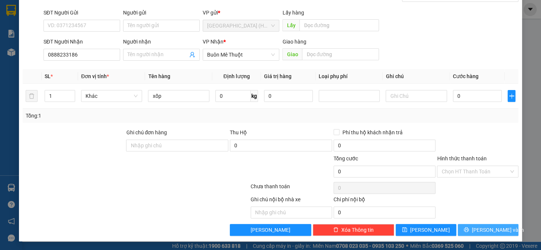
click at [469, 227] on icon "printer" at bounding box center [466, 229] width 5 height 5
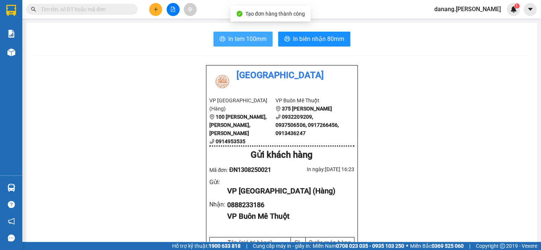
click at [239, 42] on span "In tem 100mm" at bounding box center [247, 38] width 38 height 9
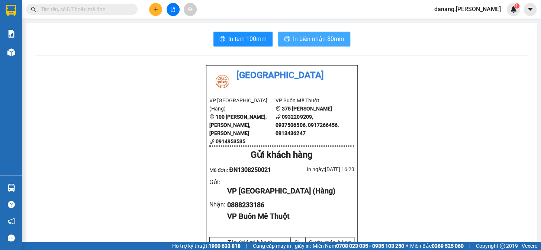
click at [316, 42] on span "In biên nhận 80mm" at bounding box center [318, 38] width 51 height 9
click at [309, 41] on span "In biên nhận 80mm" at bounding box center [318, 38] width 51 height 9
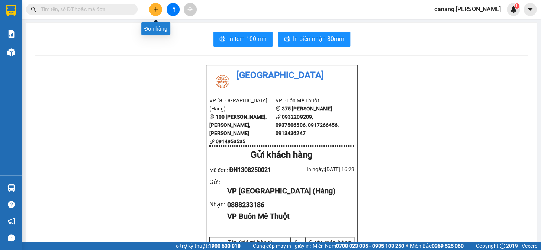
click at [156, 7] on icon "plus" at bounding box center [155, 9] width 5 height 5
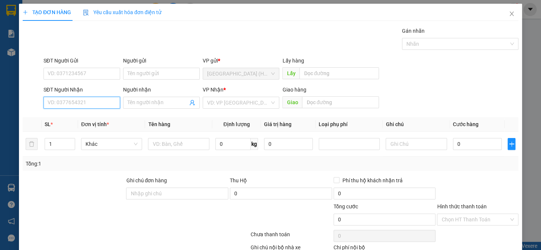
click at [73, 104] on input "SĐT Người Nhận" at bounding box center [82, 103] width 77 height 12
click at [95, 103] on input "SĐT Người Nhận" at bounding box center [82, 103] width 77 height 12
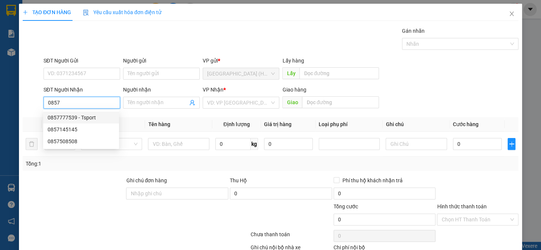
click at [94, 122] on div "0857777539 - Tsport" at bounding box center [81, 118] width 76 height 12
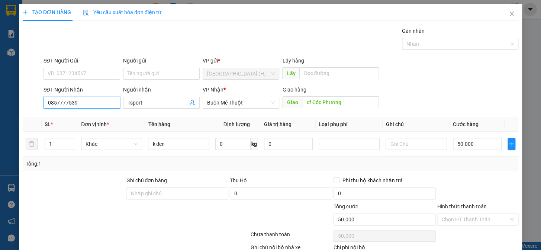
scroll to position [48, 0]
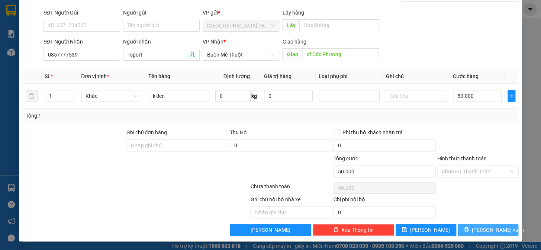
click at [484, 229] on span "[PERSON_NAME] và In" at bounding box center [498, 230] width 52 height 8
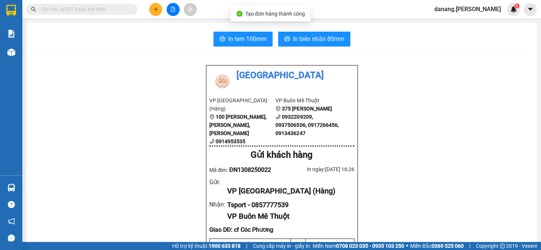
click at [104, 11] on input "text" at bounding box center [85, 9] width 88 height 8
click at [151, 7] on button at bounding box center [155, 9] width 13 height 13
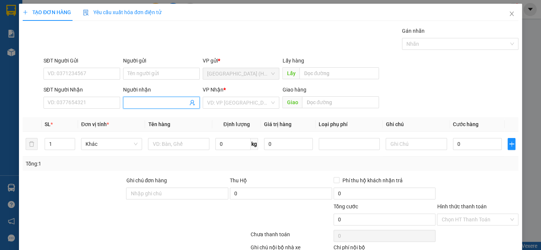
click at [151, 99] on input "Người nhận" at bounding box center [158, 103] width 60 height 8
click at [155, 116] on div "Tân Tiến - 0946091419" at bounding box center [160, 118] width 67 height 8
click at [222, 105] on input "search" at bounding box center [238, 102] width 63 height 11
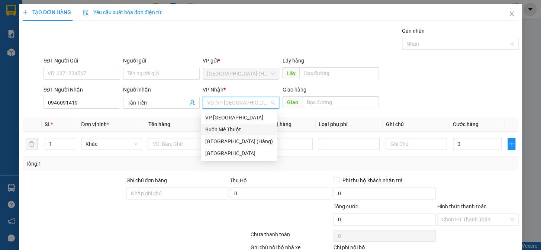
drag, startPoint x: 221, startPoint y: 131, endPoint x: 228, endPoint y: 128, distance: 7.2
click at [222, 130] on div "Buôn Mê Thuột" at bounding box center [239, 129] width 68 height 8
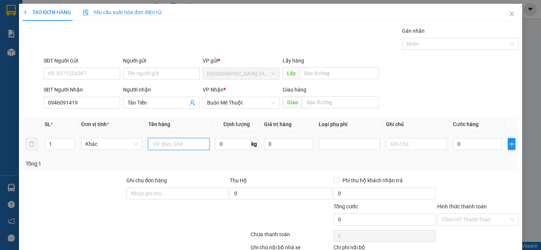
click at [178, 148] on input "text" at bounding box center [178, 144] width 61 height 12
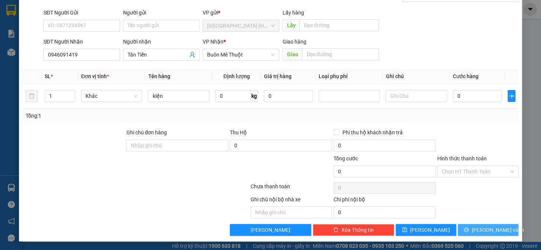
click at [495, 229] on span "[PERSON_NAME] và In" at bounding box center [498, 230] width 52 height 8
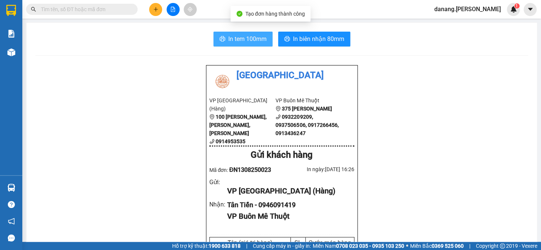
click at [239, 37] on span "In tem 100mm" at bounding box center [247, 38] width 38 height 9
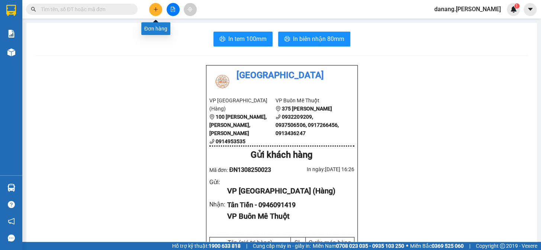
click at [157, 11] on icon "plus" at bounding box center [155, 9] width 5 height 5
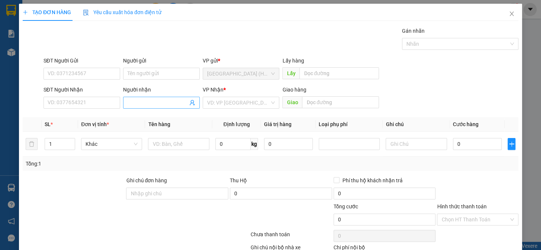
click at [140, 104] on input "Người nhận" at bounding box center [158, 103] width 60 height 8
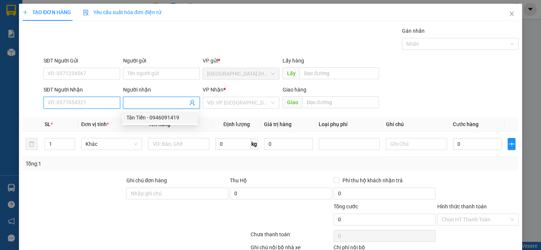
click at [83, 97] on input "SĐT Người Nhận" at bounding box center [82, 103] width 77 height 12
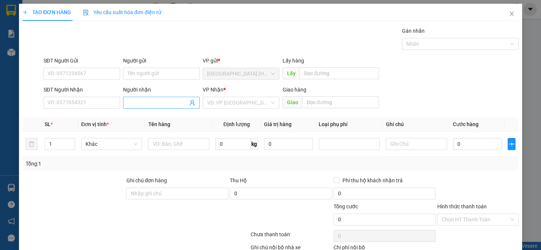
click at [128, 103] on input "Người nhận" at bounding box center [158, 103] width 60 height 8
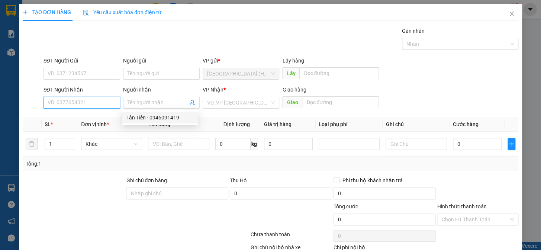
click at [80, 103] on input "SĐT Người Nhận" at bounding box center [82, 103] width 77 height 12
click at [78, 103] on input "SĐT Người Nhận" at bounding box center [82, 103] width 77 height 12
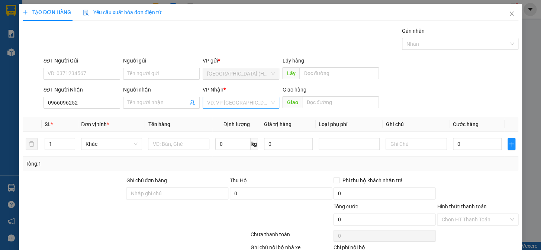
click at [233, 101] on input "search" at bounding box center [238, 102] width 63 height 11
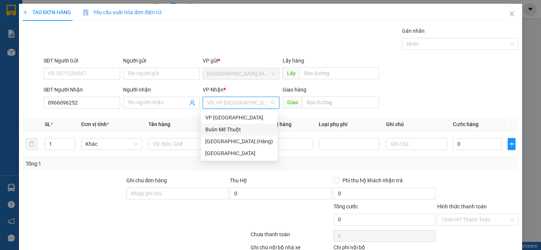
click at [230, 128] on div "Buôn Mê Thuột" at bounding box center [239, 129] width 68 height 8
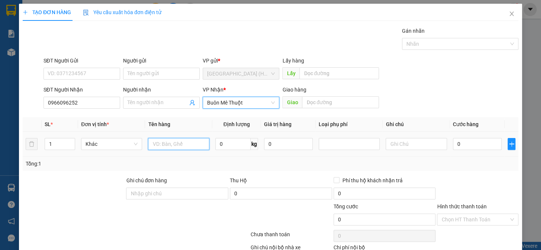
click at [159, 147] on input "text" at bounding box center [178, 144] width 61 height 12
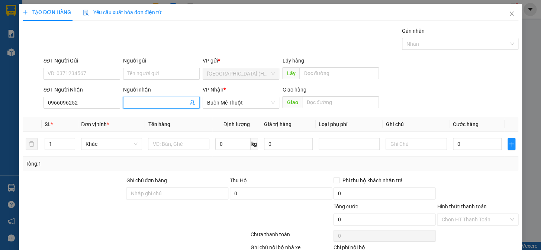
click at [146, 101] on input "Người nhận" at bounding box center [158, 103] width 60 height 8
drag, startPoint x: 251, startPoint y: 37, endPoint x: 256, endPoint y: 52, distance: 15.3
click at [251, 37] on div "Gói vận chuyển * Tiêu chuẩn Gán nhãn Nhãn" at bounding box center [281, 40] width 478 height 26
click at [148, 99] on input "A" at bounding box center [158, 103] width 60 height 8
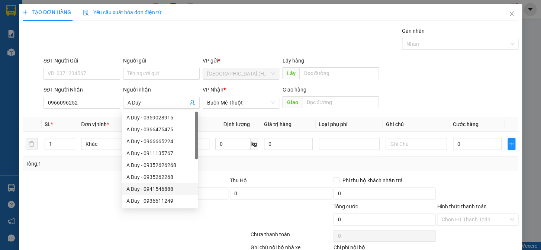
click at [51, 218] on div at bounding box center [94, 215] width 145 height 26
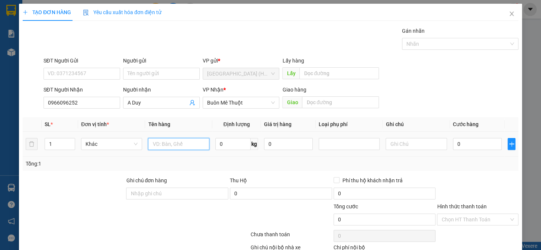
click at [174, 146] on input "text" at bounding box center [178, 144] width 61 height 12
click at [54, 144] on input "1" at bounding box center [60, 143] width 30 height 11
click at [186, 148] on input "text" at bounding box center [178, 144] width 61 height 12
click at [56, 144] on input "6" at bounding box center [60, 143] width 30 height 11
click at [170, 142] on input "1 xốp" at bounding box center [178, 144] width 61 height 12
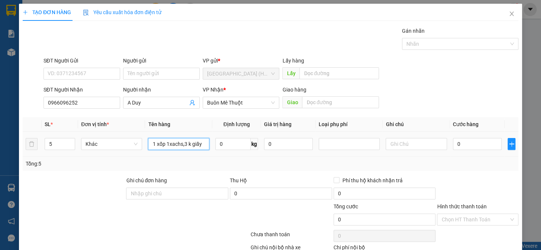
scroll to position [48, 0]
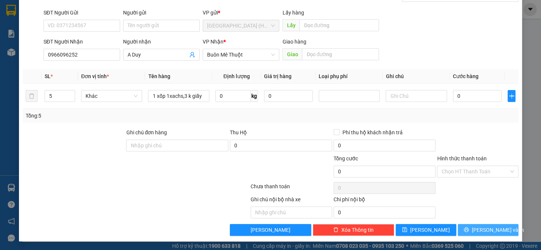
click at [494, 231] on span "[PERSON_NAME] và In" at bounding box center [498, 230] width 52 height 8
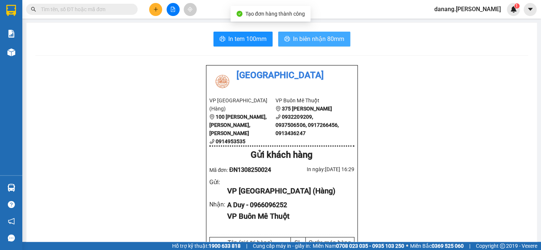
click at [314, 44] on button "In biên nhận 80mm" at bounding box center [314, 39] width 72 height 15
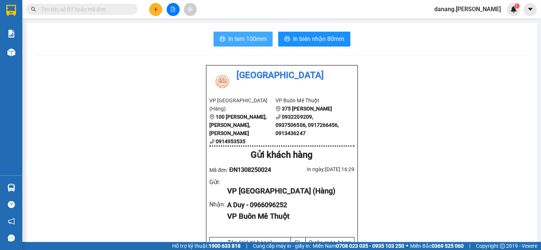
click at [241, 43] on span "In tem 100mm" at bounding box center [247, 38] width 38 height 9
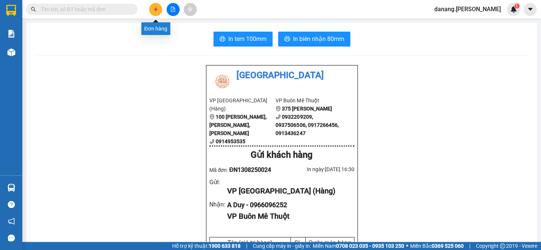
click at [153, 5] on button at bounding box center [155, 9] width 13 height 13
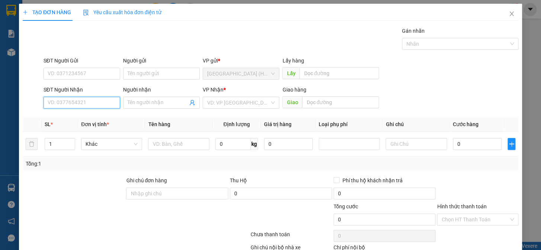
click at [107, 106] on input "SĐT Người Nhận" at bounding box center [82, 103] width 77 height 12
click at [108, 114] on div "0913489668 - A Duy" at bounding box center [81, 118] width 67 height 8
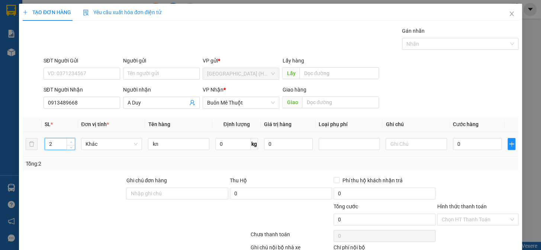
click at [71, 141] on icon "up" at bounding box center [71, 142] width 3 height 3
click at [175, 148] on input "kn" at bounding box center [178, 144] width 61 height 12
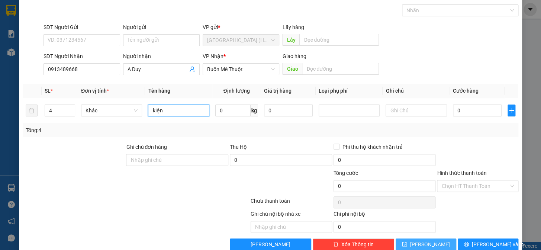
scroll to position [48, 0]
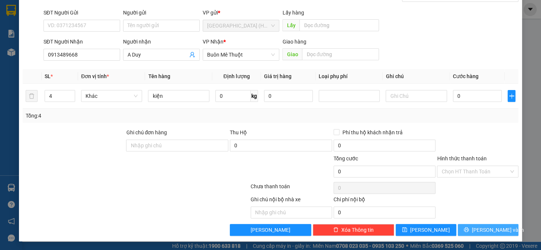
click at [469, 230] on icon "printer" at bounding box center [466, 229] width 5 height 5
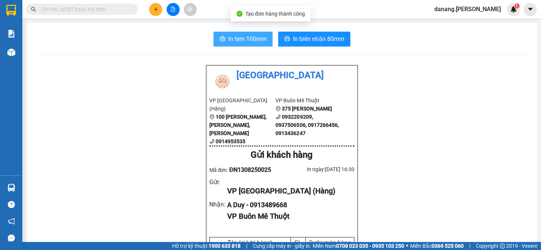
click at [252, 36] on span "In tem 100mm" at bounding box center [247, 38] width 38 height 9
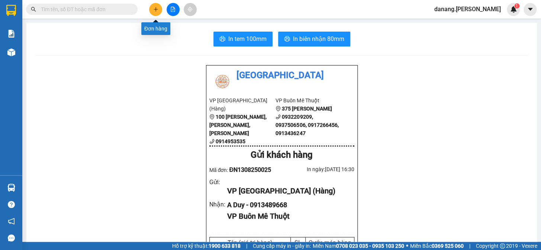
click at [156, 9] on icon "plus" at bounding box center [156, 9] width 4 height 0
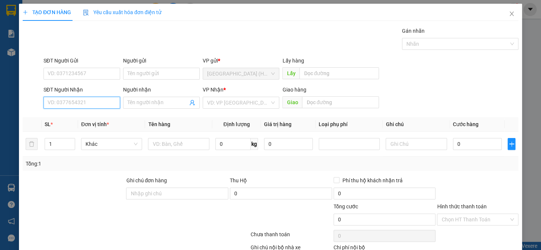
drag, startPoint x: 79, startPoint y: 97, endPoint x: 79, endPoint y: 101, distance: 4.1
click at [79, 101] on input "SĐT Người Nhận" at bounding box center [82, 103] width 77 height 12
click at [85, 119] on div "0948753575 - A Thắng" at bounding box center [81, 118] width 67 height 8
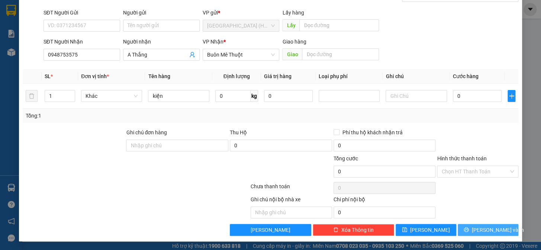
click at [485, 226] on span "[PERSON_NAME] và In" at bounding box center [498, 230] width 52 height 8
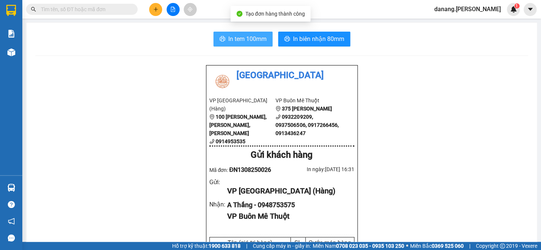
click at [233, 35] on span "In tem 100mm" at bounding box center [247, 38] width 38 height 9
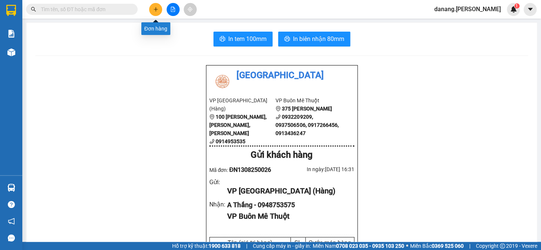
click at [153, 14] on button at bounding box center [155, 9] width 13 height 13
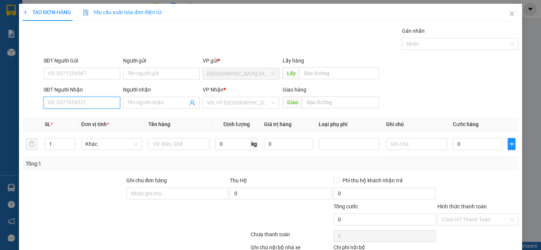
click at [114, 104] on input "SĐT Người Nhận" at bounding box center [82, 103] width 77 height 12
click at [509, 14] on icon "close" at bounding box center [512, 14] width 6 height 6
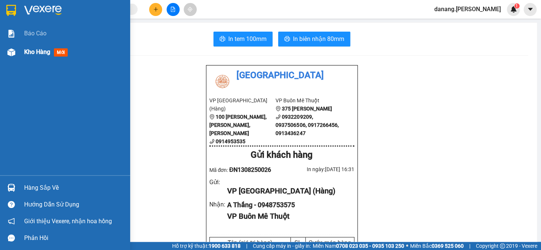
click at [33, 53] on span "Kho hàng" at bounding box center [37, 51] width 26 height 7
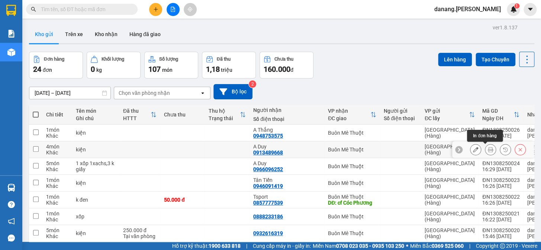
click at [488, 151] on icon at bounding box center [490, 149] width 5 height 5
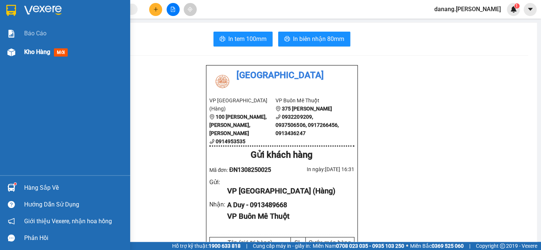
click at [34, 50] on span "Kho hàng" at bounding box center [37, 51] width 26 height 7
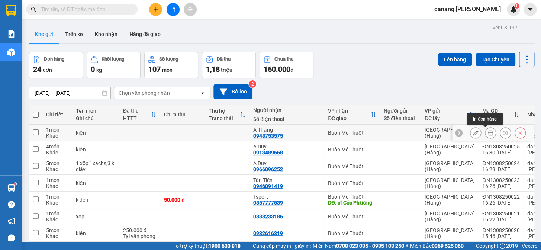
click at [489, 132] on button at bounding box center [491, 133] width 10 height 13
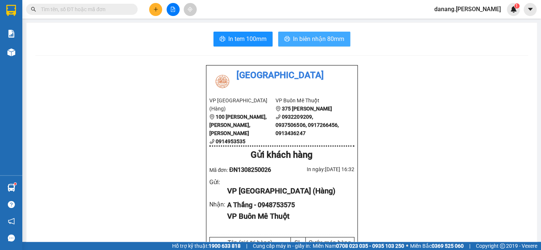
click at [330, 39] on span "In biên nhận 80mm" at bounding box center [318, 38] width 51 height 9
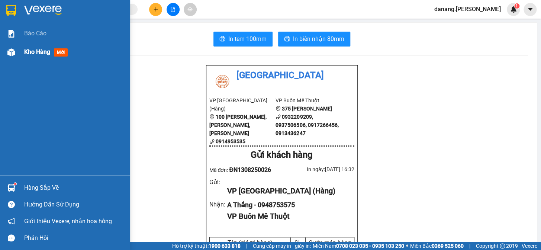
click at [38, 53] on span "Kho hàng" at bounding box center [37, 51] width 26 height 7
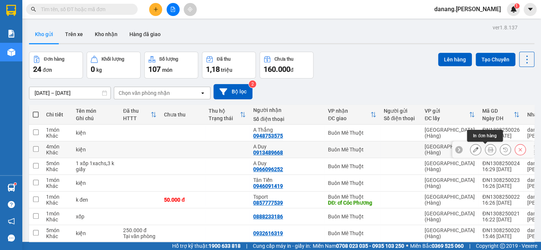
click at [488, 151] on icon at bounding box center [490, 149] width 5 height 5
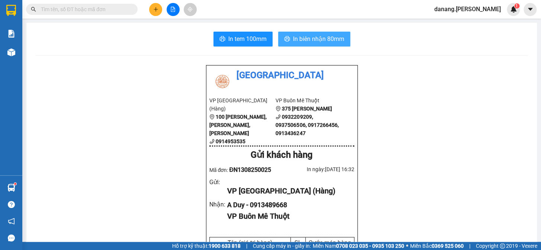
click at [328, 39] on span "In biên nhận 80mm" at bounding box center [318, 38] width 51 height 9
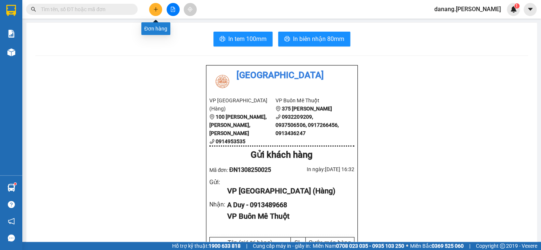
click at [157, 11] on icon "plus" at bounding box center [155, 9] width 5 height 5
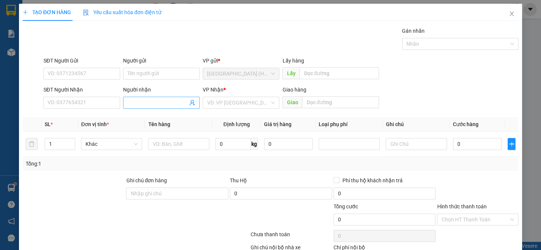
click at [128, 101] on input "Người nhận" at bounding box center [158, 103] width 60 height 8
click at [150, 129] on div "NNP Châu Loan - 0905799394" at bounding box center [163, 129] width 73 height 8
click at [227, 104] on input "search" at bounding box center [238, 102] width 63 height 11
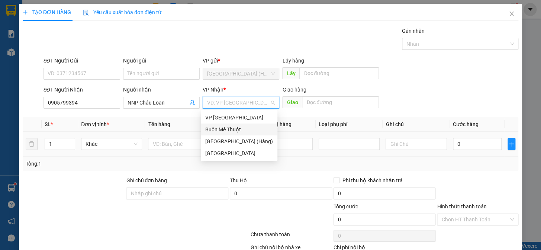
drag, startPoint x: 233, startPoint y: 132, endPoint x: 228, endPoint y: 135, distance: 5.9
click at [232, 132] on div "Buôn Mê Thuột" at bounding box center [239, 129] width 68 height 8
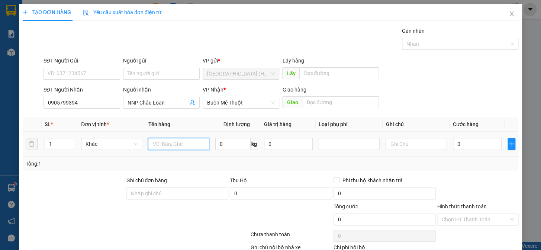
click at [157, 147] on input "text" at bounding box center [178, 144] width 61 height 12
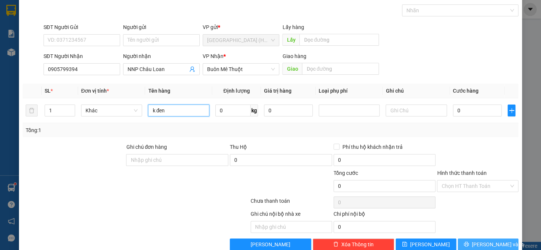
scroll to position [48, 0]
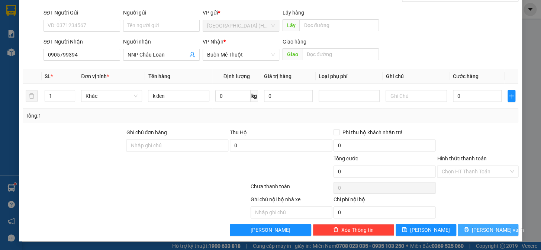
click at [491, 230] on span "[PERSON_NAME] và In" at bounding box center [498, 230] width 52 height 8
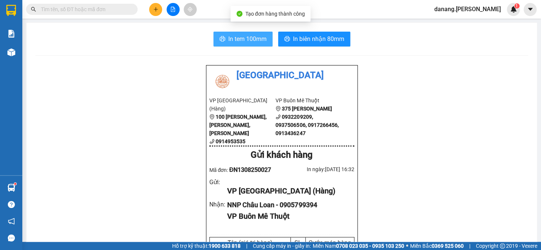
click at [230, 42] on span "In tem 100mm" at bounding box center [247, 38] width 38 height 9
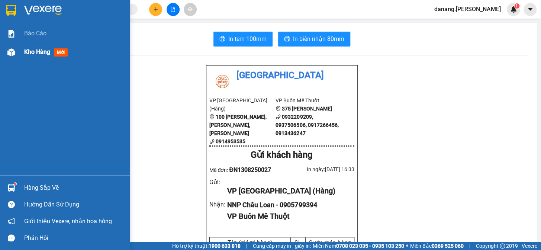
click at [29, 52] on span "Kho hàng" at bounding box center [37, 51] width 26 height 7
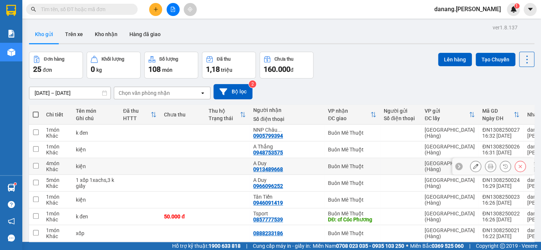
scroll to position [67, 0]
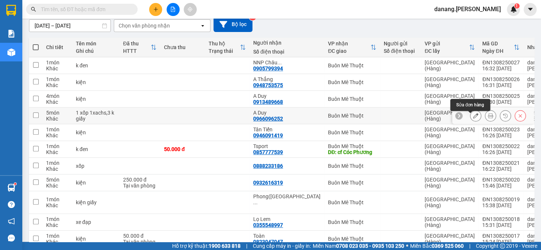
click at [473, 118] on icon at bounding box center [475, 115] width 5 height 5
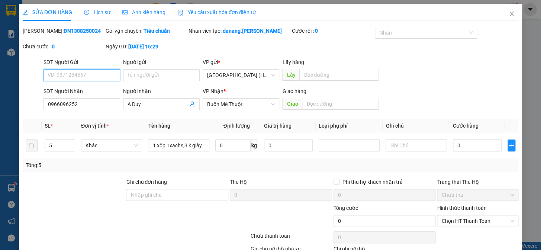
scroll to position [49, 0]
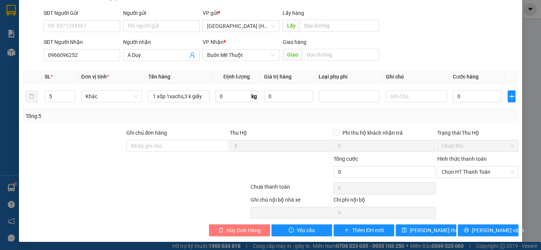
click at [234, 228] on span "Hủy Đơn Hàng" at bounding box center [244, 230] width 34 height 8
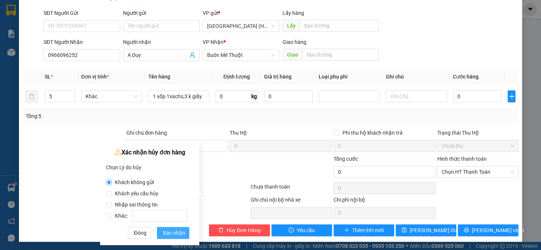
click at [177, 233] on span "Xác nhận" at bounding box center [174, 233] width 22 height 8
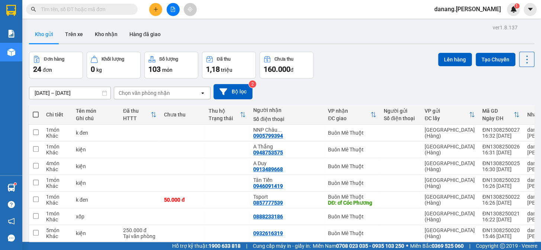
click at [35, 115] on span at bounding box center [36, 115] width 6 height 6
click at [36, 111] on input "checkbox" at bounding box center [36, 111] width 0 height 0
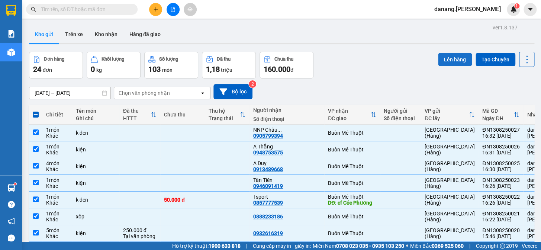
click at [447, 59] on button "Lên hàng" at bounding box center [455, 59] width 34 height 13
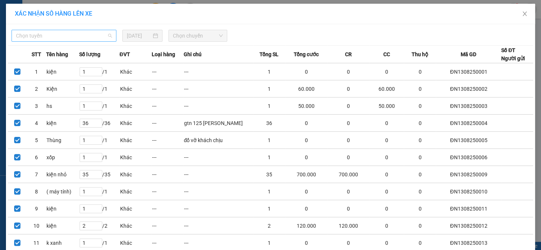
click at [73, 31] on span "Chọn tuyến" at bounding box center [64, 35] width 96 height 11
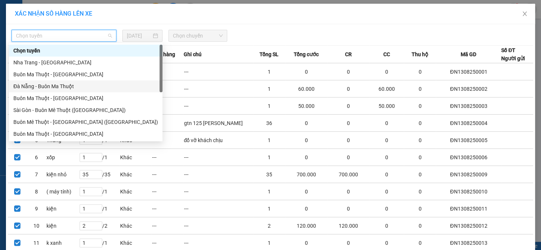
click at [60, 84] on div "Đà Nẵng - Buôn Ma Thuột" at bounding box center [85, 86] width 145 height 8
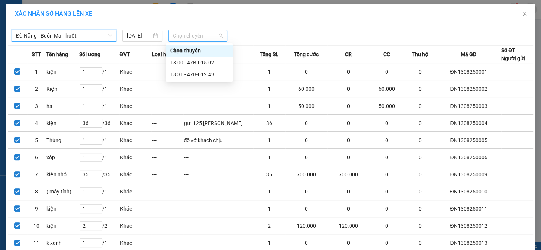
click at [178, 35] on span "Chọn chuyến" at bounding box center [198, 35] width 50 height 11
click at [210, 75] on div "18:31 - 47B-012.49" at bounding box center [199, 74] width 58 height 8
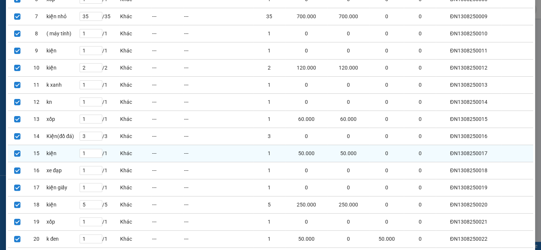
scroll to position [294, 0]
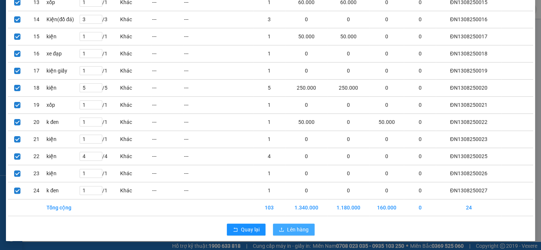
click at [291, 224] on button "Lên hàng" at bounding box center [294, 230] width 42 height 12
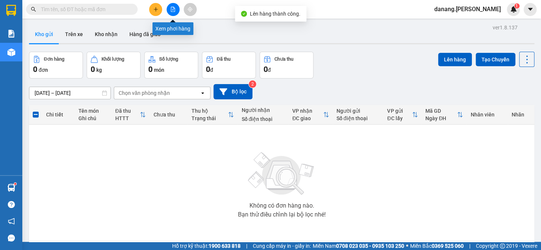
click at [173, 8] on icon "file-add" at bounding box center [173, 9] width 4 height 5
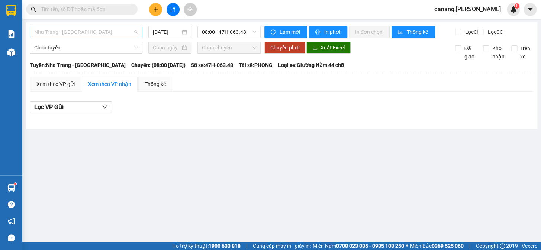
click at [62, 33] on span "Nha Trang - [GEOGRAPHIC_DATA]" at bounding box center [86, 31] width 104 height 11
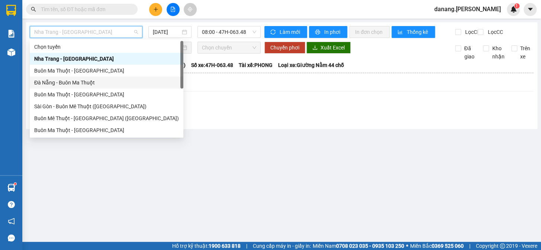
click at [74, 81] on div "Đà Nẵng - Buôn Ma Thuột" at bounding box center [106, 83] width 145 height 8
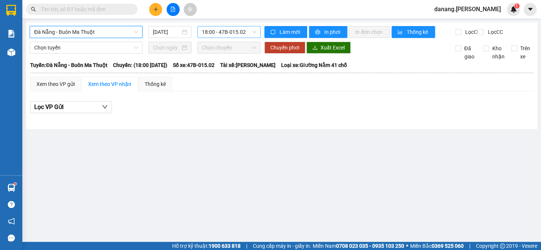
drag, startPoint x: 217, startPoint y: 31, endPoint x: 220, endPoint y: 37, distance: 7.2
click at [218, 33] on span "18:00 - 47B-015.02" at bounding box center [229, 31] width 54 height 11
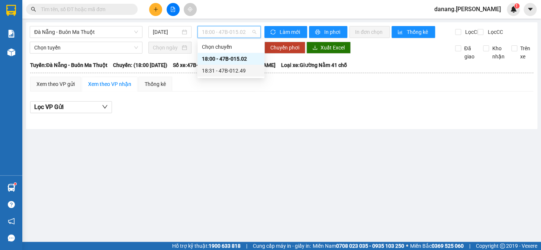
click at [226, 70] on div "18:31 - 47B-012.49" at bounding box center [231, 71] width 58 height 8
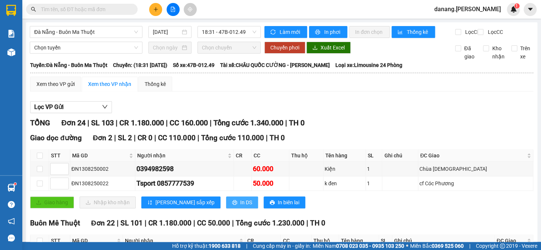
click at [240, 207] on span "In DS" at bounding box center [246, 202] width 12 height 8
click at [159, 10] on button at bounding box center [155, 9] width 13 height 13
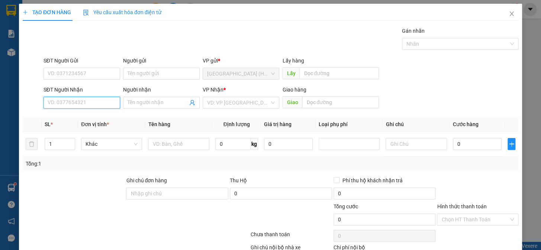
click at [68, 103] on input "SĐT Người Nhận" at bounding box center [82, 103] width 77 height 12
click at [63, 118] on div "0963037799" at bounding box center [81, 118] width 67 height 8
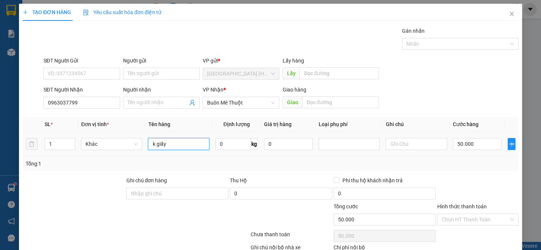
click at [177, 146] on input "k giấy" at bounding box center [178, 144] width 61 height 12
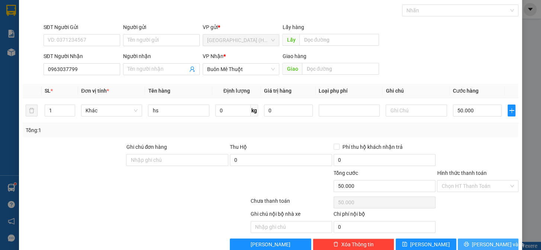
click at [486, 244] on span "[PERSON_NAME] và In" at bounding box center [498, 244] width 52 height 8
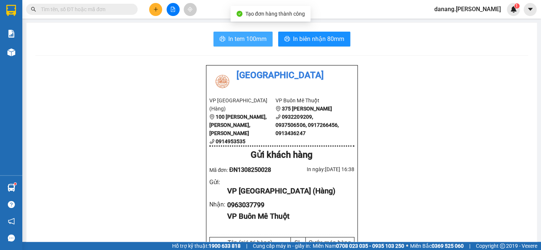
click at [240, 38] on span "In tem 100mm" at bounding box center [247, 38] width 38 height 9
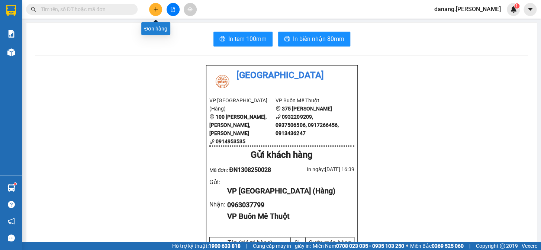
click at [156, 9] on icon "plus" at bounding box center [156, 9] width 4 height 0
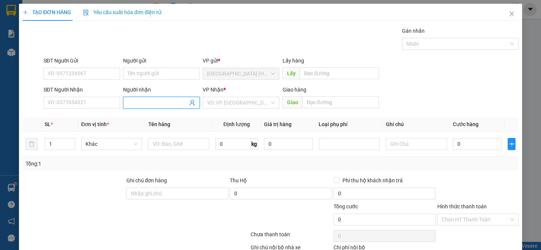
click at [141, 102] on input "Người nhận" at bounding box center [158, 103] width 60 height 8
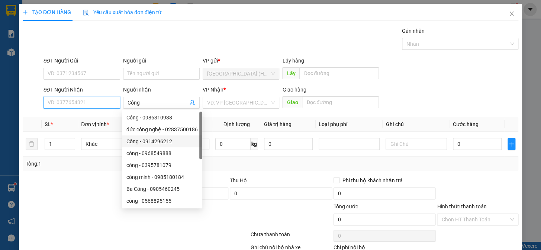
click at [65, 105] on input "SĐT Người Nhận" at bounding box center [82, 103] width 77 height 12
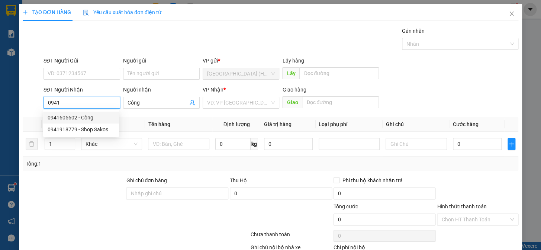
click at [74, 115] on div "0941605602 - Công" at bounding box center [81, 118] width 67 height 8
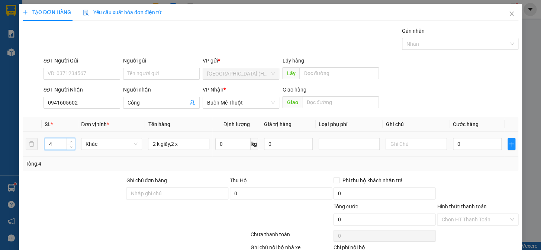
click at [55, 143] on input "4" at bounding box center [60, 143] width 30 height 11
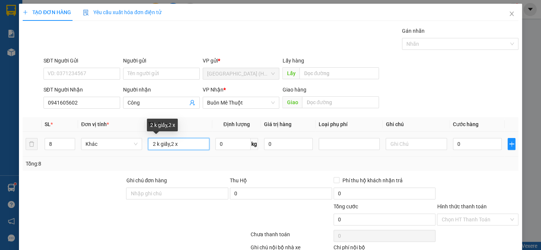
click at [153, 143] on input "2 k giấy,2 x" at bounding box center [178, 144] width 61 height 12
click at [173, 142] on input "7 k giấy,2 x" at bounding box center [178, 144] width 61 height 12
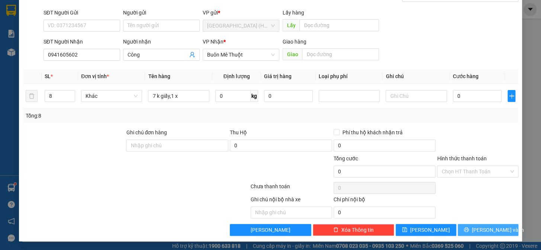
click at [498, 226] on button "[PERSON_NAME] và In" at bounding box center [488, 230] width 61 height 12
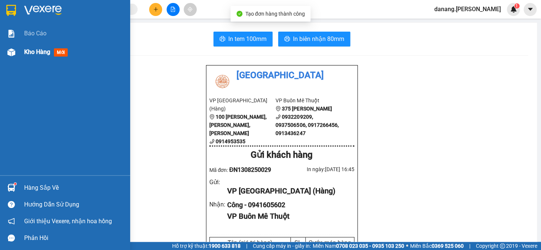
click at [24, 51] on span "Kho hàng" at bounding box center [37, 51] width 26 height 7
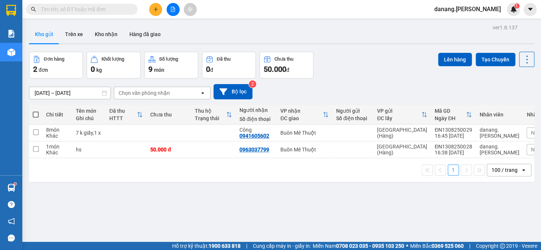
click at [36, 114] on span at bounding box center [36, 115] width 6 height 6
click at [36, 111] on input "checkbox" at bounding box center [36, 111] width 0 height 0
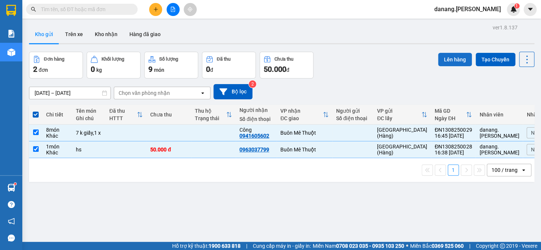
click at [446, 60] on button "Lên hàng" at bounding box center [455, 59] width 34 height 13
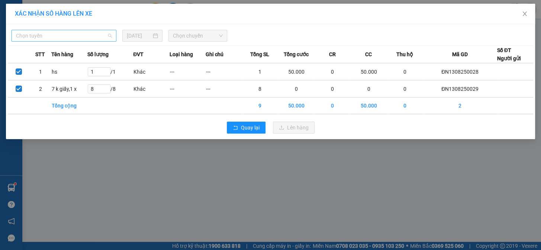
click at [85, 32] on span "Chọn tuyến" at bounding box center [64, 35] width 96 height 11
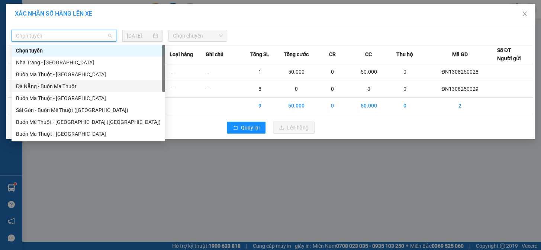
click at [48, 87] on div "Đà Nẵng - Buôn Ma Thuột" at bounding box center [88, 86] width 145 height 8
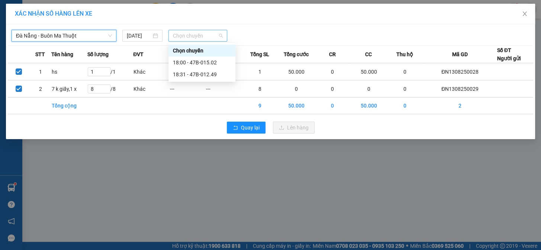
click at [192, 33] on span "Chọn chuyến" at bounding box center [198, 35] width 50 height 11
click at [209, 77] on div "18:31 - 47B-012.49" at bounding box center [202, 74] width 58 height 8
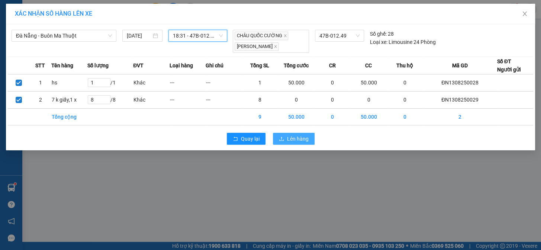
click at [301, 141] on span "Lên hàng" at bounding box center [298, 139] width 22 height 8
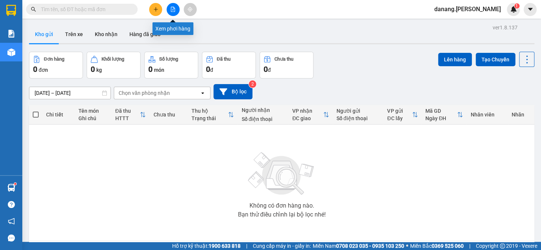
click at [176, 10] on button at bounding box center [173, 9] width 13 height 13
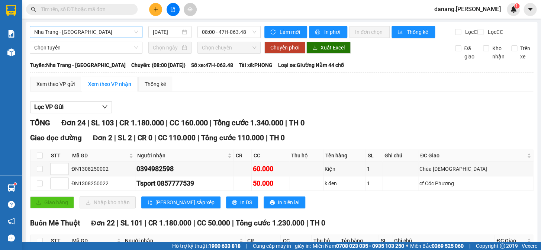
drag, startPoint x: 102, startPoint y: 28, endPoint x: 104, endPoint y: 39, distance: 11.0
click at [102, 29] on span "Nha Trang - [GEOGRAPHIC_DATA]" at bounding box center [86, 31] width 104 height 11
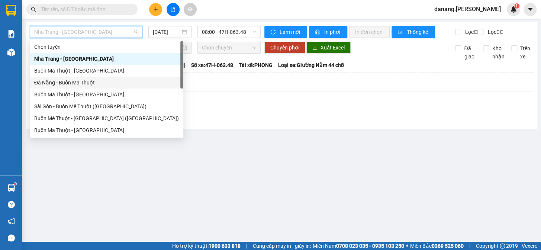
click at [76, 83] on div "Đà Nẵng - Buôn Ma Thuột" at bounding box center [106, 83] width 145 height 8
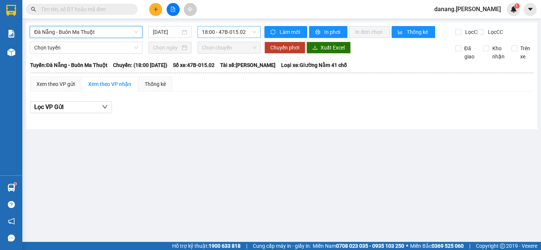
click at [224, 32] on span "18:00 - 47B-015.02" at bounding box center [229, 31] width 54 height 11
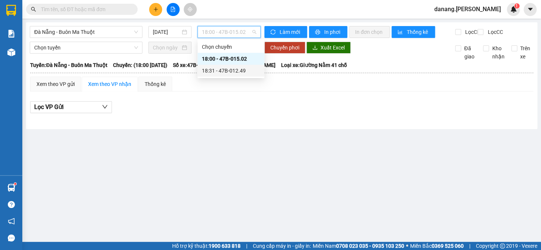
click at [235, 70] on div "18:31 - 47B-012.49" at bounding box center [231, 71] width 58 height 8
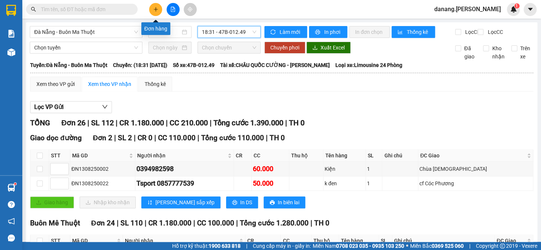
click at [154, 9] on icon "plus" at bounding box center [156, 9] width 4 height 0
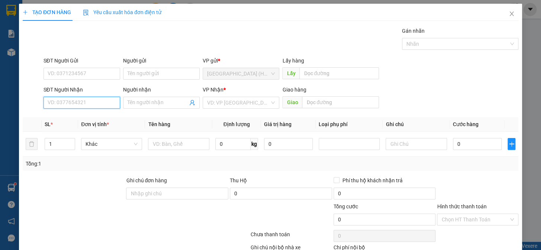
click at [102, 101] on input "SĐT Người Nhận" at bounding box center [82, 103] width 77 height 12
click at [99, 106] on input "SĐT Người Nhận" at bounding box center [82, 103] width 77 height 12
click at [151, 103] on input "Người nhận" at bounding box center [158, 103] width 60 height 8
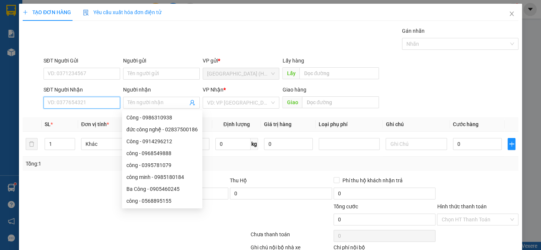
click at [83, 100] on input "SĐT Người Nhận" at bounding box center [82, 103] width 77 height 12
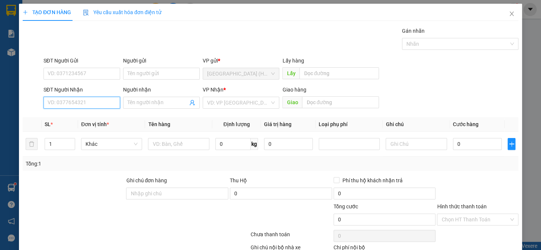
click at [83, 100] on input "SĐT Người Nhận" at bounding box center [82, 103] width 77 height 12
click at [84, 121] on div "0914151687 - [GEOGRAPHIC_DATA]" at bounding box center [90, 118] width 84 height 8
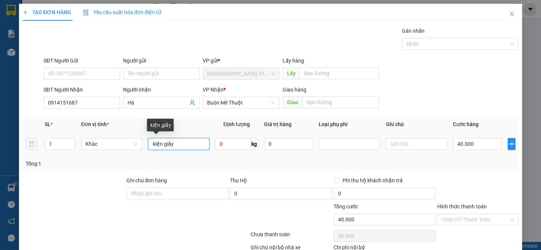
click at [175, 142] on input "kiện giấy" at bounding box center [178, 144] width 61 height 12
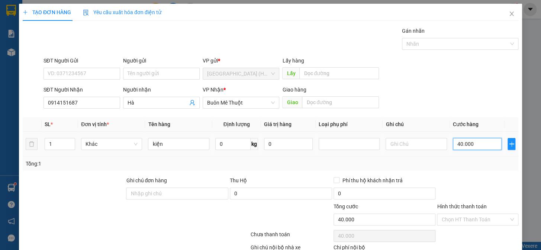
click at [475, 146] on input "40.000" at bounding box center [477, 144] width 49 height 12
click at [465, 223] on input "Hình thức thanh toán" at bounding box center [475, 219] width 67 height 11
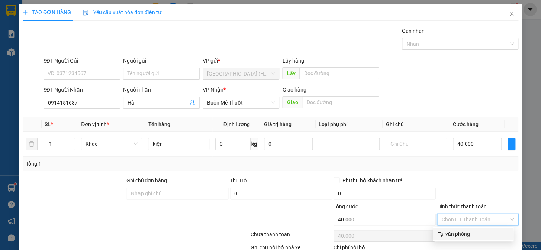
click at [461, 234] on div "Tại văn phòng" at bounding box center [474, 234] width 72 height 8
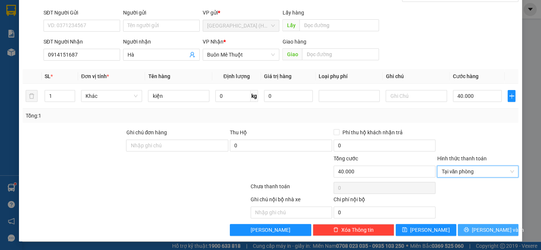
click at [476, 228] on button "[PERSON_NAME] và In" at bounding box center [488, 230] width 61 height 12
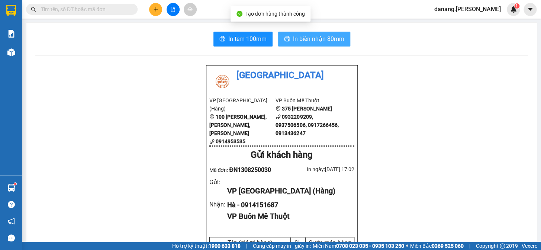
click at [336, 33] on button "In biên nhận 80mm" at bounding box center [314, 39] width 72 height 15
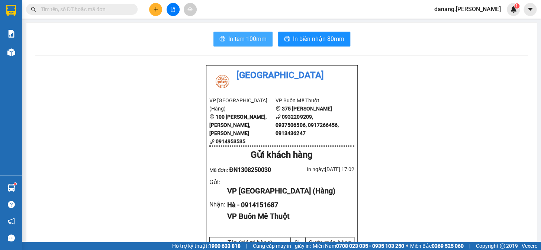
click at [240, 41] on span "In tem 100mm" at bounding box center [247, 38] width 38 height 9
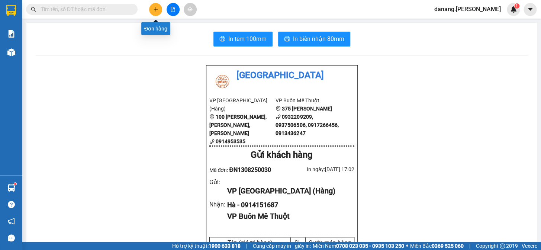
click at [154, 11] on icon "plus" at bounding box center [155, 9] width 5 height 5
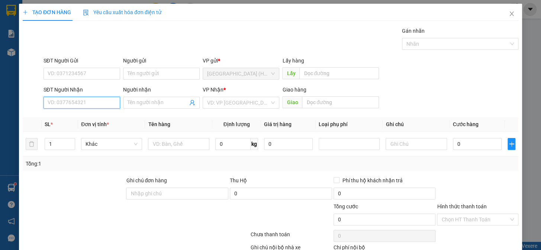
click at [84, 105] on input "SĐT Người Nhận" at bounding box center [82, 103] width 77 height 12
click at [87, 119] on div "0982345174 - A Định" at bounding box center [81, 118] width 67 height 8
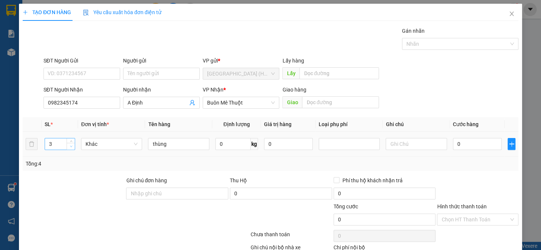
click at [71, 147] on span "down" at bounding box center [71, 146] width 4 height 4
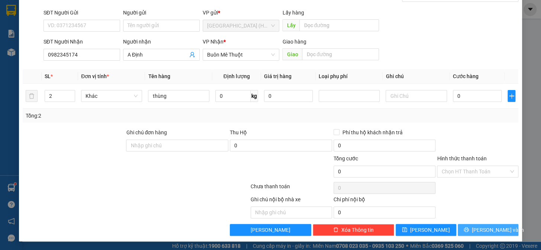
click at [467, 226] on button "[PERSON_NAME] và In" at bounding box center [488, 230] width 61 height 12
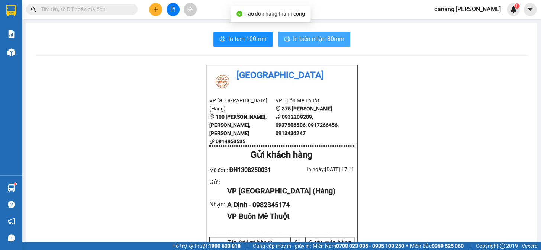
click at [300, 37] on span "In biên nhận 80mm" at bounding box center [318, 38] width 51 height 9
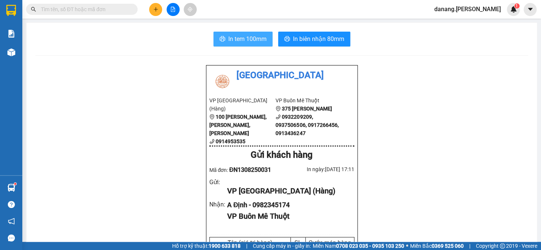
click at [242, 34] on button "In tem 100mm" at bounding box center [243, 39] width 59 height 15
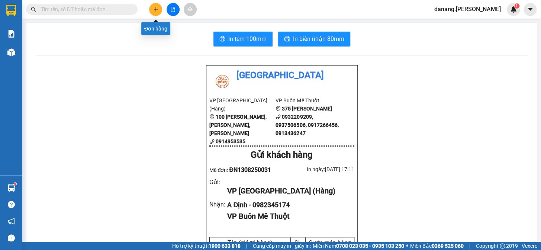
click at [156, 12] on button at bounding box center [155, 9] width 13 height 13
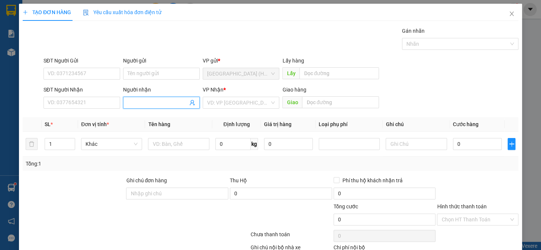
drag, startPoint x: 160, startPoint y: 104, endPoint x: 156, endPoint y: 105, distance: 3.8
click at [159, 104] on input "Người nhận" at bounding box center [158, 103] width 60 height 8
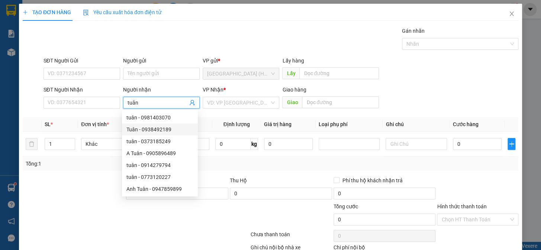
click at [168, 130] on div "Tuân - 0938492189" at bounding box center [160, 129] width 67 height 8
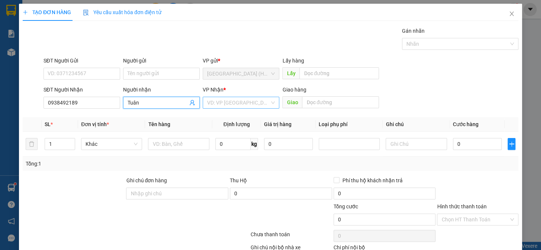
click at [219, 113] on body "Kết quả tìm kiếm ( 0 ) Bộ lọc No Data danang.thaison 1 Báo cáo Kho hàng mới Hàn…" at bounding box center [270, 125] width 541 height 250
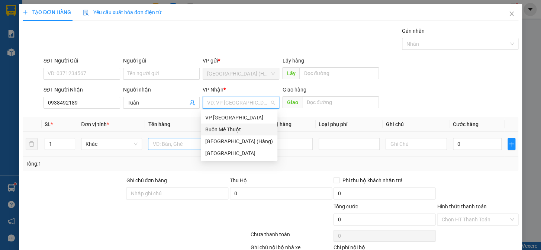
drag, startPoint x: 227, startPoint y: 131, endPoint x: 193, endPoint y: 148, distance: 38.3
click at [224, 135] on div "VP Nha Trang Buôn Mê Thuột [GEOGRAPHIC_DATA] (Hàng) [GEOGRAPHIC_DATA]" at bounding box center [239, 136] width 77 height 48
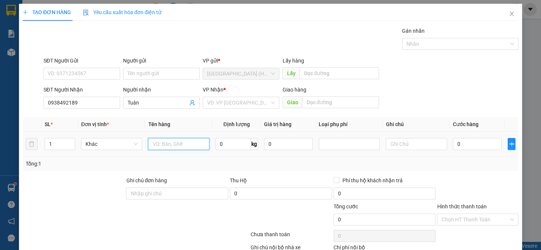
click at [177, 142] on input "text" at bounding box center [178, 144] width 61 height 12
drag, startPoint x: 247, startPoint y: 108, endPoint x: 251, endPoint y: 122, distance: 14.3
click at [247, 108] on div "VD: VP [GEOGRAPHIC_DATA]" at bounding box center [241, 103] width 77 height 12
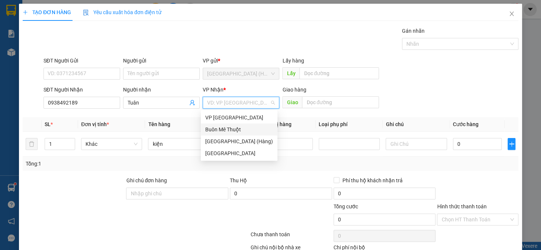
click at [253, 125] on div "Buôn Mê Thuột" at bounding box center [239, 129] width 68 height 8
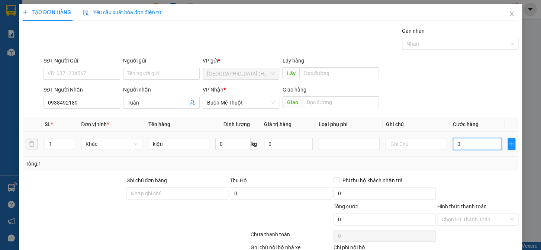
click at [455, 142] on input "0" at bounding box center [477, 144] width 49 height 12
click at [489, 219] on input "Hình thức thanh toán" at bounding box center [475, 219] width 67 height 11
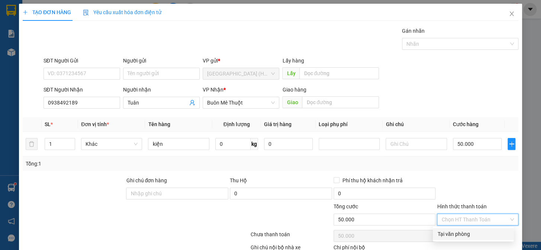
drag, startPoint x: 481, startPoint y: 234, endPoint x: 485, endPoint y: 202, distance: 31.8
click at [481, 234] on div "Tại văn phòng" at bounding box center [474, 234] width 72 height 8
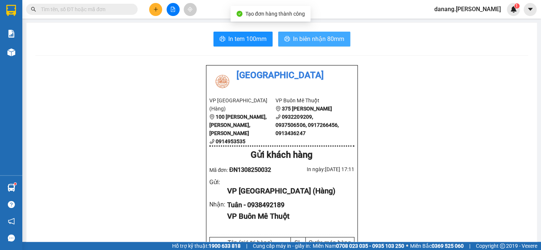
click at [309, 39] on span "In biên nhận 80mm" at bounding box center [318, 38] width 51 height 9
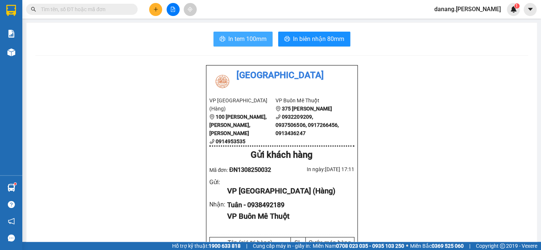
click at [256, 37] on span "In tem 100mm" at bounding box center [247, 38] width 38 height 9
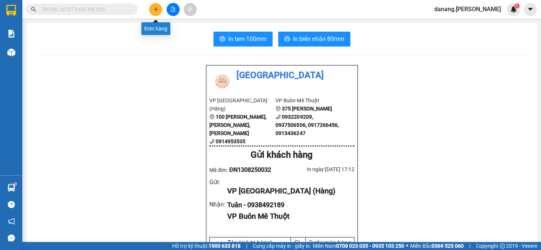
click at [153, 9] on icon "plus" at bounding box center [155, 9] width 5 height 5
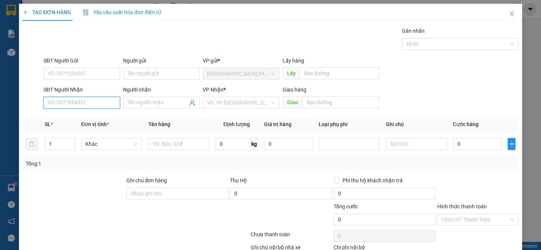
click at [61, 103] on input "SĐT Người Nhận" at bounding box center [82, 103] width 77 height 12
click at [91, 115] on div "0948323536 - A Bình" at bounding box center [81, 118] width 67 height 8
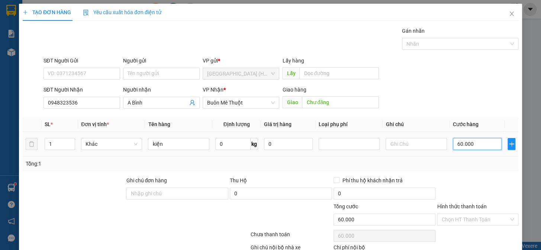
click at [464, 145] on input "60.000" at bounding box center [477, 144] width 49 height 12
click at [476, 215] on input "Hình thức thanh toán" at bounding box center [475, 219] width 67 height 11
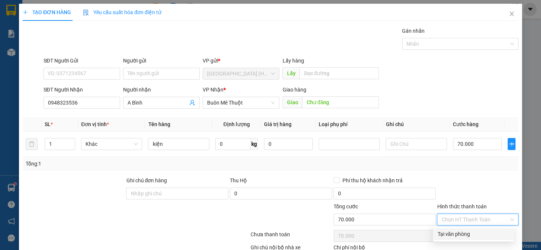
click at [453, 234] on div "Tại văn phòng" at bounding box center [474, 234] width 72 height 8
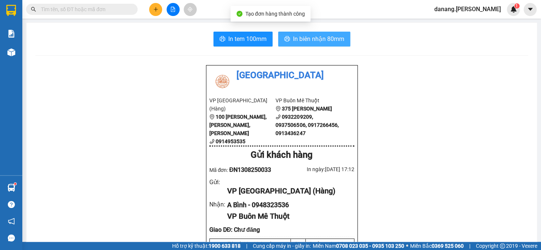
click at [298, 36] on span "In biên nhận 80mm" at bounding box center [318, 38] width 51 height 9
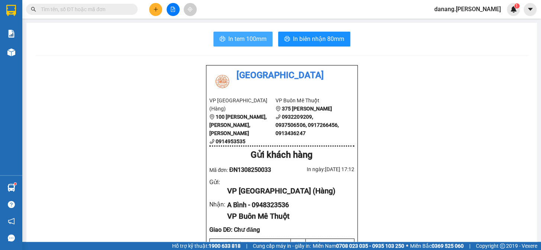
click at [233, 41] on span "In tem 100mm" at bounding box center [247, 38] width 38 height 9
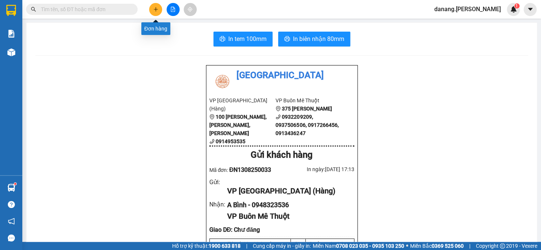
click at [160, 9] on button at bounding box center [155, 9] width 13 height 13
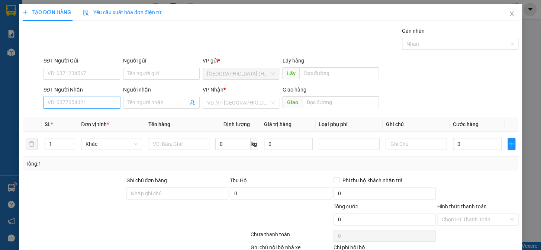
click at [61, 101] on input "SĐT Người Nhận" at bounding box center [82, 103] width 77 height 12
click at [56, 121] on div "0905097200 - tuấn" at bounding box center [81, 118] width 67 height 8
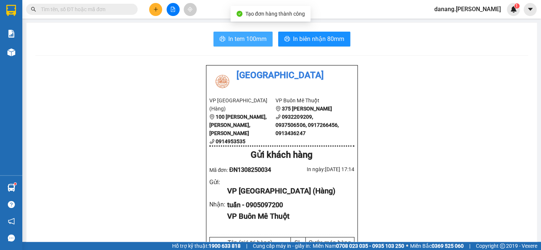
click at [228, 37] on span "In tem 100mm" at bounding box center [247, 38] width 38 height 9
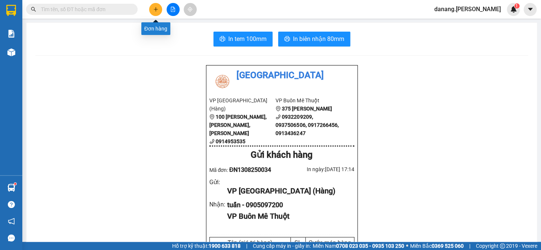
click at [153, 7] on icon "plus" at bounding box center [155, 9] width 5 height 5
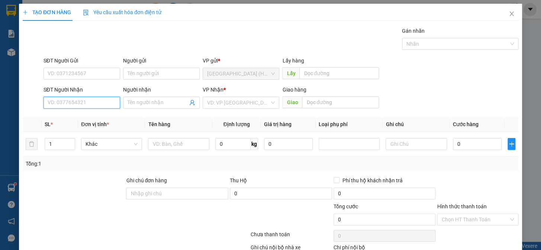
click at [90, 106] on input "SĐT Người Nhận" at bounding box center [82, 103] width 77 height 12
click at [90, 119] on div "0905480190 - tom" at bounding box center [81, 118] width 67 height 8
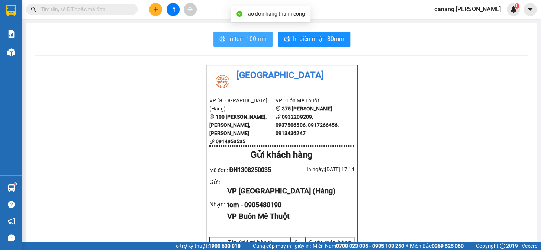
click at [236, 42] on span "In tem 100mm" at bounding box center [247, 38] width 38 height 9
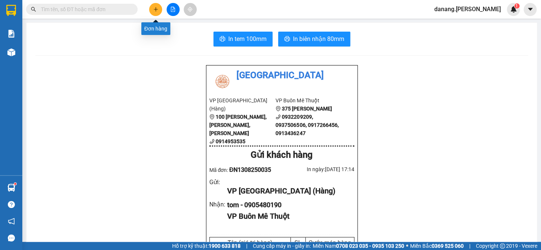
click at [154, 12] on button at bounding box center [155, 9] width 13 height 13
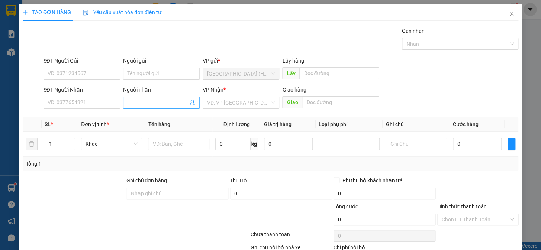
click at [137, 102] on input "Người nhận" at bounding box center [158, 103] width 60 height 8
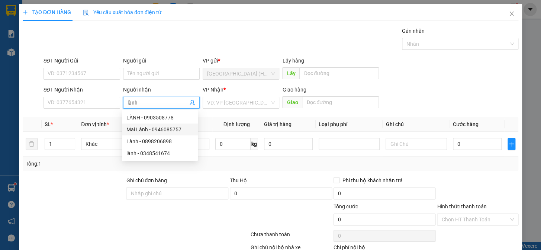
click at [164, 132] on div "Mai Lành - 0946085757" at bounding box center [160, 129] width 67 height 8
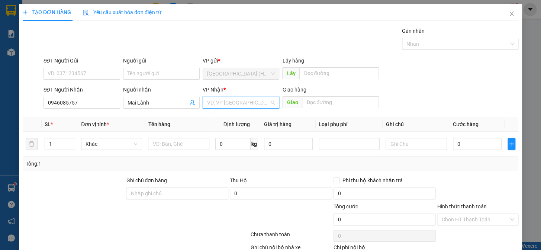
drag, startPoint x: 241, startPoint y: 106, endPoint x: 242, endPoint y: 123, distance: 16.8
click at [241, 106] on input "search" at bounding box center [238, 102] width 63 height 11
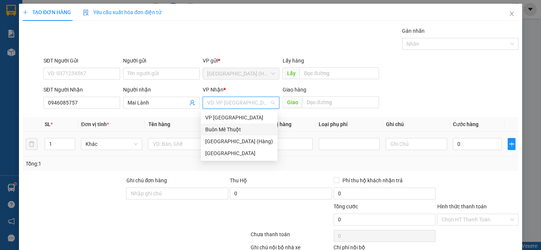
drag, startPoint x: 241, startPoint y: 131, endPoint x: 254, endPoint y: 151, distance: 23.7
click at [242, 131] on div "Buôn Mê Thuột" at bounding box center [239, 129] width 68 height 8
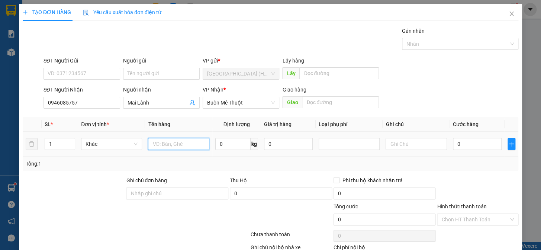
click at [170, 143] on input "text" at bounding box center [178, 144] width 61 height 12
click at [164, 140] on input "kiện" at bounding box center [178, 144] width 61 height 12
click at [472, 214] on input "Hình thức thanh toán" at bounding box center [475, 219] width 67 height 11
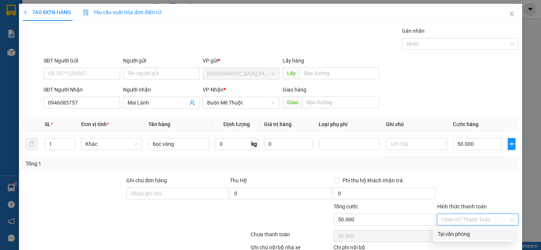
drag, startPoint x: 475, startPoint y: 232, endPoint x: 477, endPoint y: 227, distance: 5.8
click at [475, 232] on div "Tại văn phòng" at bounding box center [474, 234] width 72 height 8
drag, startPoint x: 485, startPoint y: 237, endPoint x: 484, endPoint y: 231, distance: 6.1
click at [485, 237] on div "TẠO ĐƠN HÀNG Yêu cầu xuất hóa đơn điện tử Transit Pickup Surcharge Ids Transit …" at bounding box center [270, 147] width 503 height 286
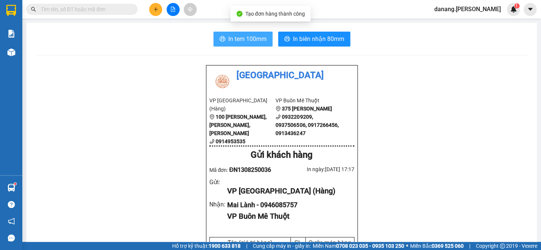
click at [244, 38] on span "In tem 100mm" at bounding box center [247, 38] width 38 height 9
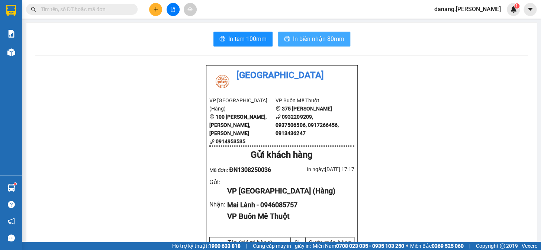
click at [313, 39] on span "In biên nhận 80mm" at bounding box center [318, 38] width 51 height 9
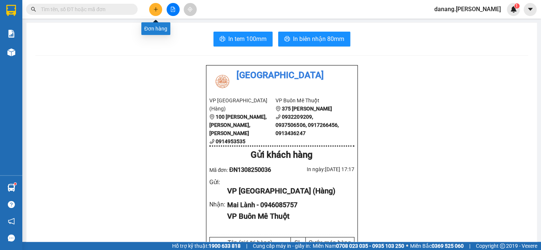
click at [152, 11] on button at bounding box center [155, 9] width 13 height 13
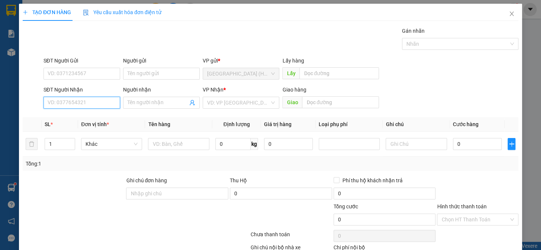
click at [108, 100] on input "SĐT Người Nhận" at bounding box center [82, 103] width 77 height 12
click at [101, 119] on div "0937691191 - Loan" at bounding box center [81, 118] width 67 height 8
type input "0937691191"
type input "Loan"
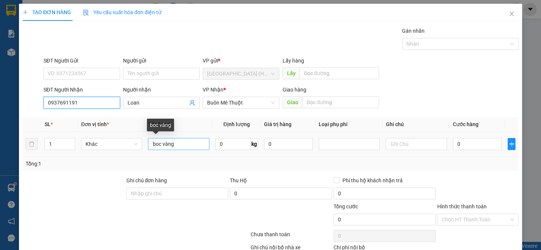
type input "0937691191"
click at [178, 145] on input "boc vàng" at bounding box center [178, 144] width 61 height 12
type input "b"
type input "k đen to"
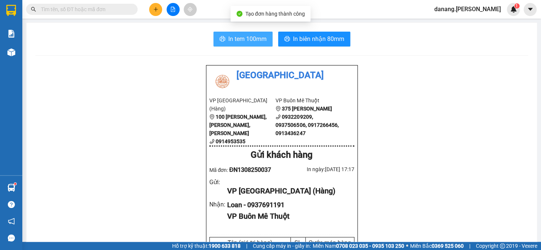
click at [249, 41] on span "In tem 100mm" at bounding box center [247, 38] width 38 height 9
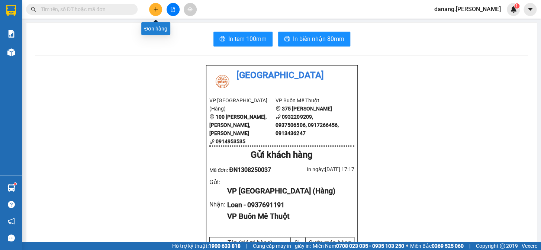
click at [158, 7] on icon "plus" at bounding box center [155, 9] width 5 height 5
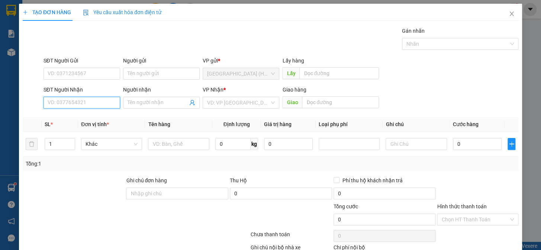
click at [109, 101] on input "SĐT Người Nhận" at bounding box center [82, 103] width 77 height 12
click at [96, 118] on div "0939473579 - Đào" at bounding box center [81, 118] width 67 height 8
type input "0939473579"
type input "Đào"
type input "buôn hồ"
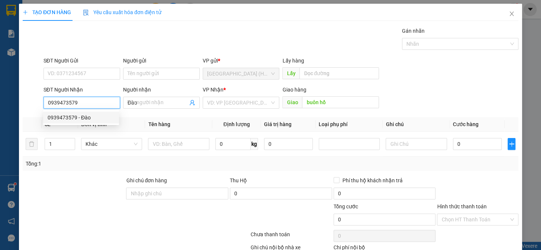
type input "50.000"
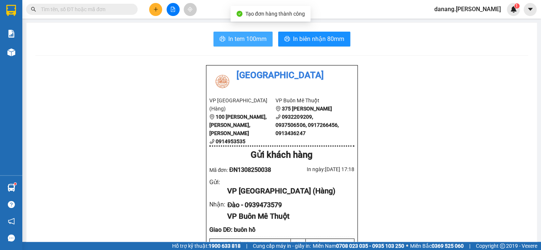
click at [231, 36] on span "In tem 100mm" at bounding box center [247, 38] width 38 height 9
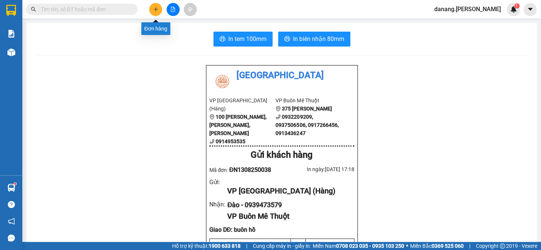
click at [154, 7] on icon "plus" at bounding box center [155, 9] width 5 height 5
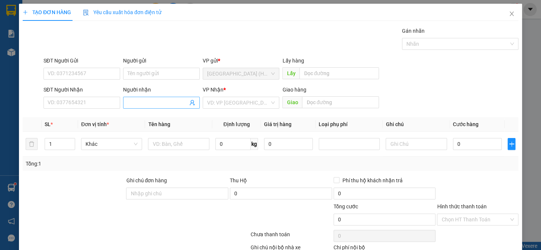
click at [145, 104] on input "Người nhận" at bounding box center [158, 103] width 60 height 8
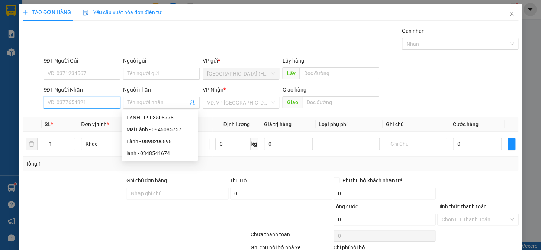
click at [69, 102] on input "SĐT Người Nhận" at bounding box center [82, 103] width 77 height 12
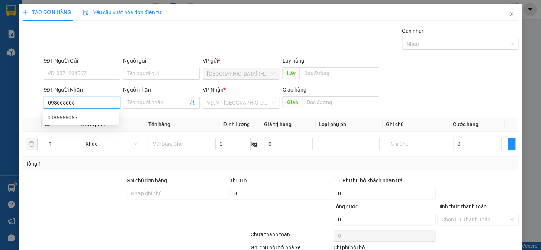
type input "0986656056"
click at [70, 120] on div "0986656056" at bounding box center [81, 118] width 67 height 8
type input "50.000"
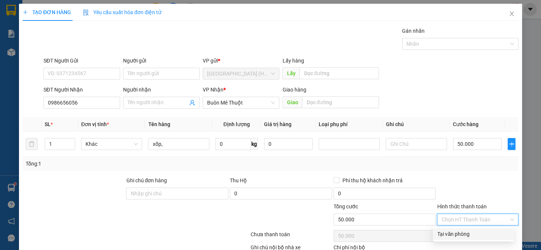
click at [461, 217] on input "Hình thức thanh toán" at bounding box center [475, 219] width 67 height 11
click at [466, 234] on div "Tại văn phòng" at bounding box center [474, 234] width 72 height 8
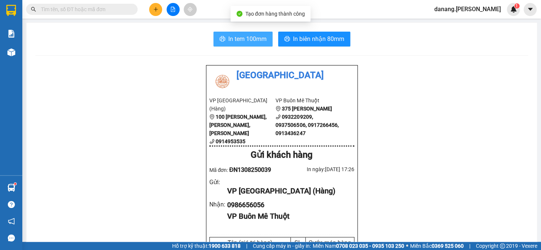
click at [242, 35] on span "In tem 100mm" at bounding box center [247, 38] width 38 height 9
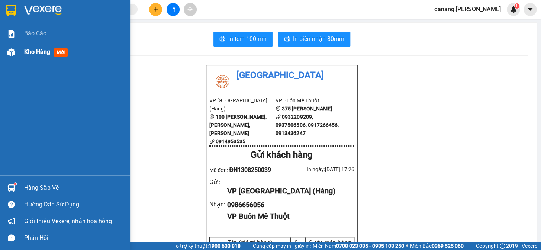
click at [41, 51] on span "Kho hàng" at bounding box center [37, 51] width 26 height 7
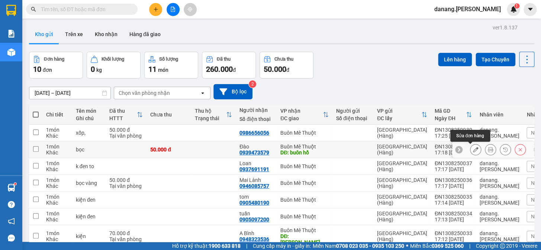
click at [473, 151] on icon at bounding box center [475, 149] width 5 height 5
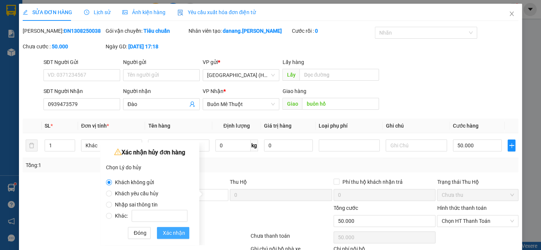
click at [172, 234] on span "Xác nhận" at bounding box center [174, 233] width 22 height 8
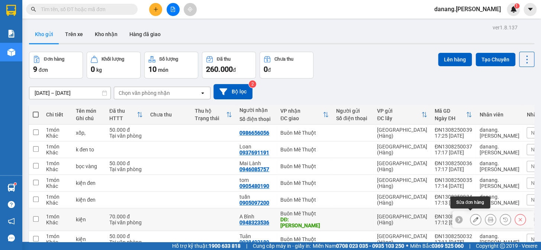
click at [473, 217] on icon at bounding box center [475, 219] width 5 height 5
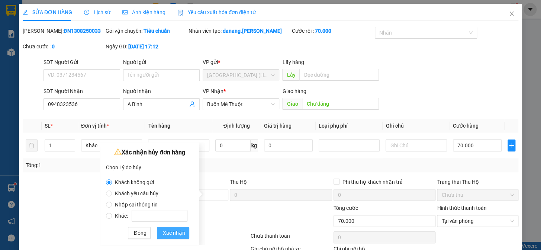
click at [173, 231] on span "Xác nhận" at bounding box center [174, 233] width 22 height 8
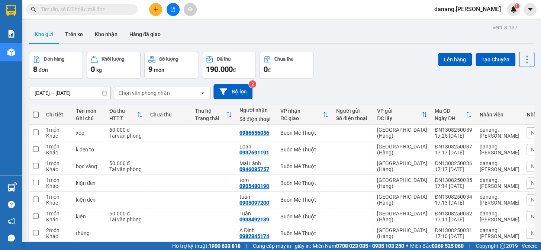
click at [37, 112] on span at bounding box center [36, 115] width 6 height 6
click at [36, 111] on input "checkbox" at bounding box center [36, 111] width 0 height 0
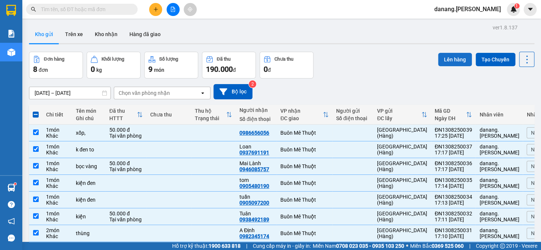
click at [454, 61] on button "Lên hàng" at bounding box center [455, 59] width 34 height 13
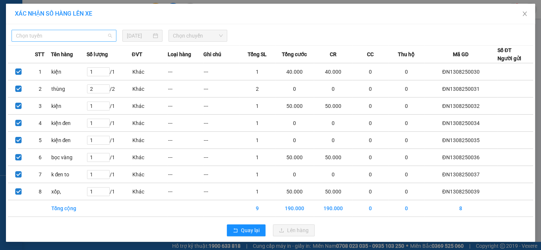
click at [71, 30] on div "Chọn tuyến" at bounding box center [64, 36] width 105 height 12
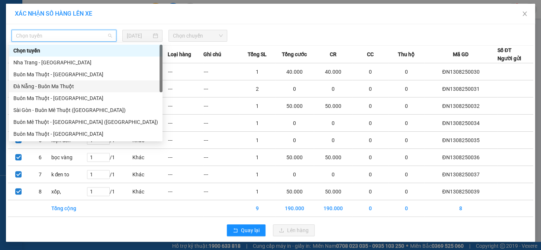
click at [55, 90] on div "Đà Nẵng - Buôn Ma Thuột" at bounding box center [85, 86] width 145 height 8
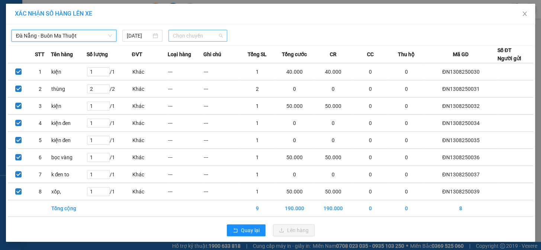
click at [183, 38] on span "Chọn chuyến" at bounding box center [198, 35] width 50 height 11
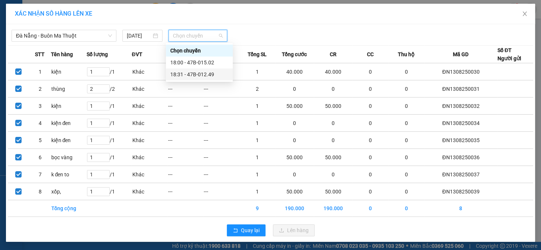
click at [201, 71] on div "18:31 - 47B-012.49" at bounding box center [199, 74] width 58 height 8
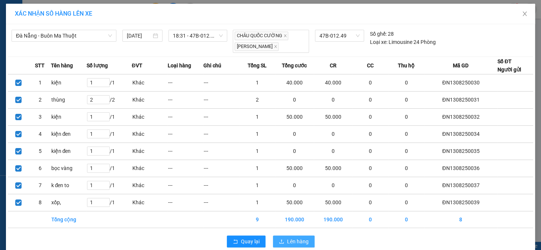
click at [294, 239] on span "Lên hàng" at bounding box center [298, 241] width 22 height 8
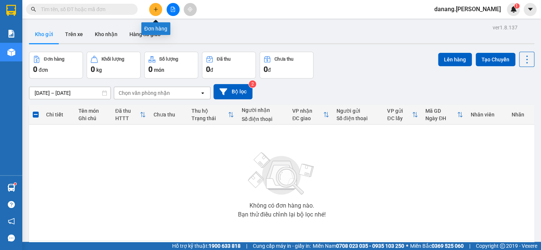
click at [157, 7] on icon "plus" at bounding box center [155, 9] width 5 height 5
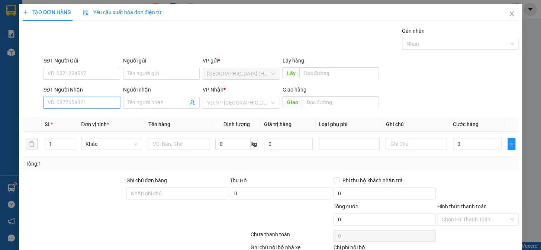
click at [100, 102] on input "SĐT Người Nhận" at bounding box center [82, 103] width 77 height 12
type input "0973"
click at [98, 112] on div "0973774528" at bounding box center [81, 118] width 76 height 12
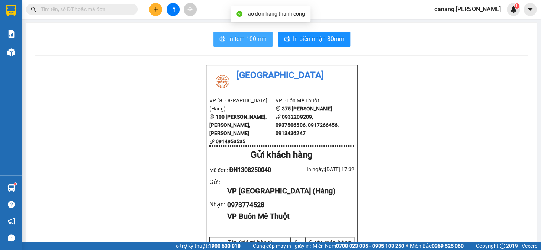
click at [243, 41] on span "In tem 100mm" at bounding box center [247, 38] width 38 height 9
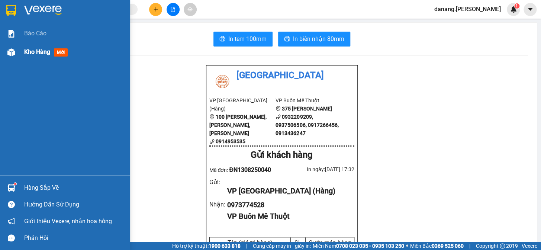
click at [33, 52] on span "Kho hàng" at bounding box center [37, 51] width 26 height 7
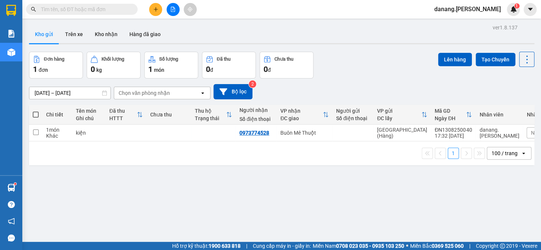
click at [36, 112] on span at bounding box center [36, 115] width 6 height 6
click at [36, 111] on input "checkbox" at bounding box center [36, 111] width 0 height 0
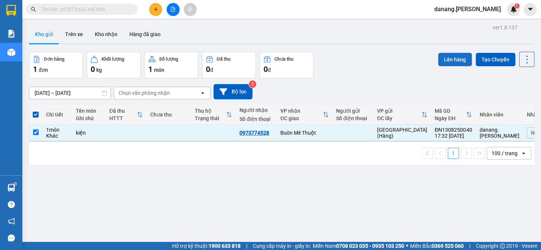
click at [450, 59] on button "Lên hàng" at bounding box center [455, 59] width 34 height 13
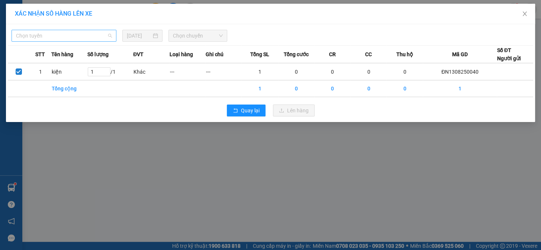
click at [85, 38] on span "Chọn tuyến" at bounding box center [64, 35] width 96 height 11
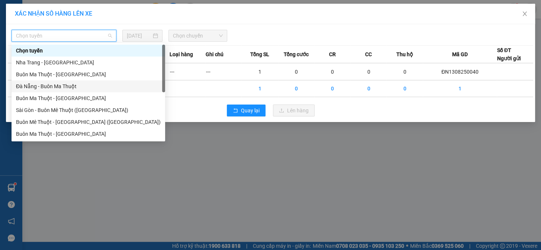
click at [72, 85] on div "Đà Nẵng - Buôn Ma Thuột" at bounding box center [88, 86] width 145 height 8
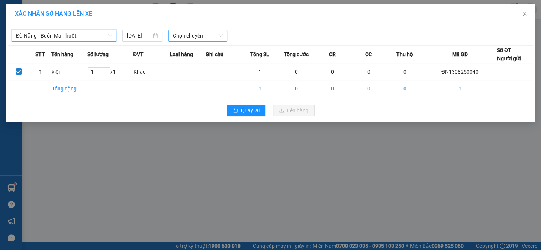
click at [181, 35] on span "Chọn chuyến" at bounding box center [198, 35] width 50 height 11
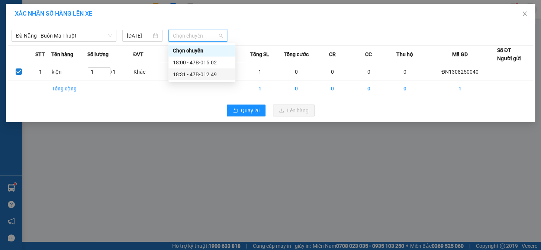
click at [202, 70] on div "18:31 - 47B-012.49" at bounding box center [202, 74] width 58 height 8
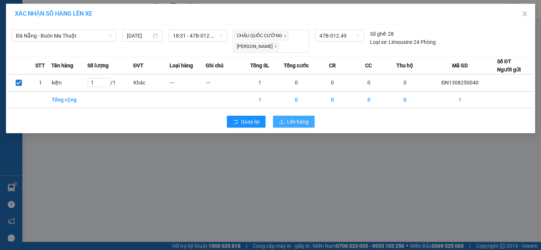
click at [305, 119] on span "Lên hàng" at bounding box center [298, 122] width 22 height 8
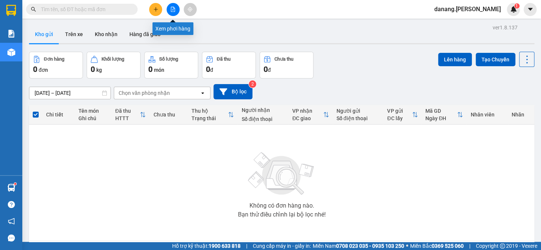
click at [169, 10] on button at bounding box center [173, 9] width 13 height 13
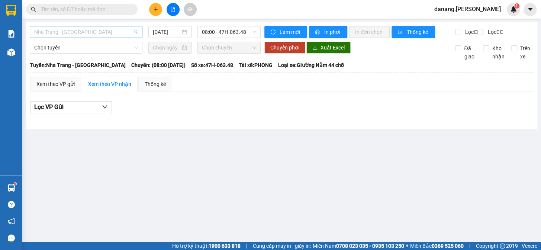
click at [89, 28] on span "Nha Trang - [GEOGRAPHIC_DATA]" at bounding box center [86, 31] width 104 height 11
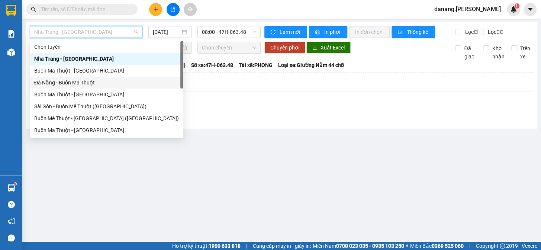
click at [89, 83] on div "Đà Nẵng - Buôn Ma Thuột" at bounding box center [106, 83] width 145 height 8
type input "[DATE]"
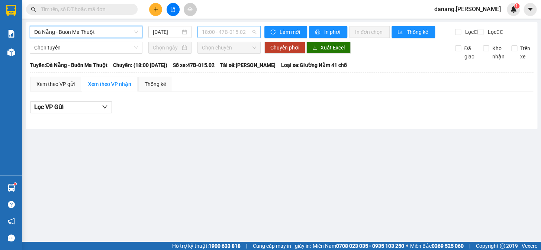
click at [226, 34] on span "18:00 - 47B-015.02" at bounding box center [229, 31] width 54 height 11
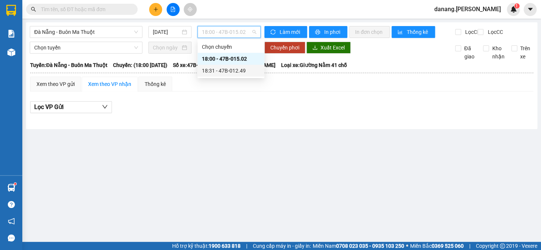
click at [240, 68] on div "18:31 - 47B-012.49" at bounding box center [231, 71] width 58 height 8
